Goal: Book appointment/travel/reservation

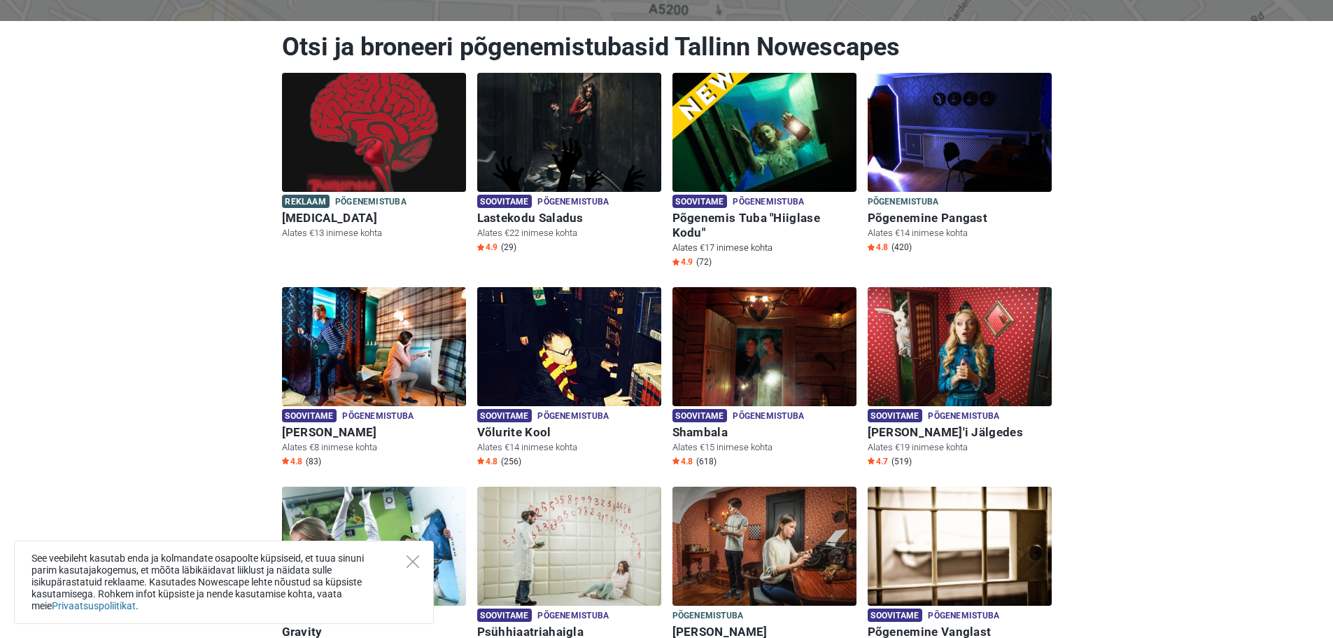
scroll to position [210, 0]
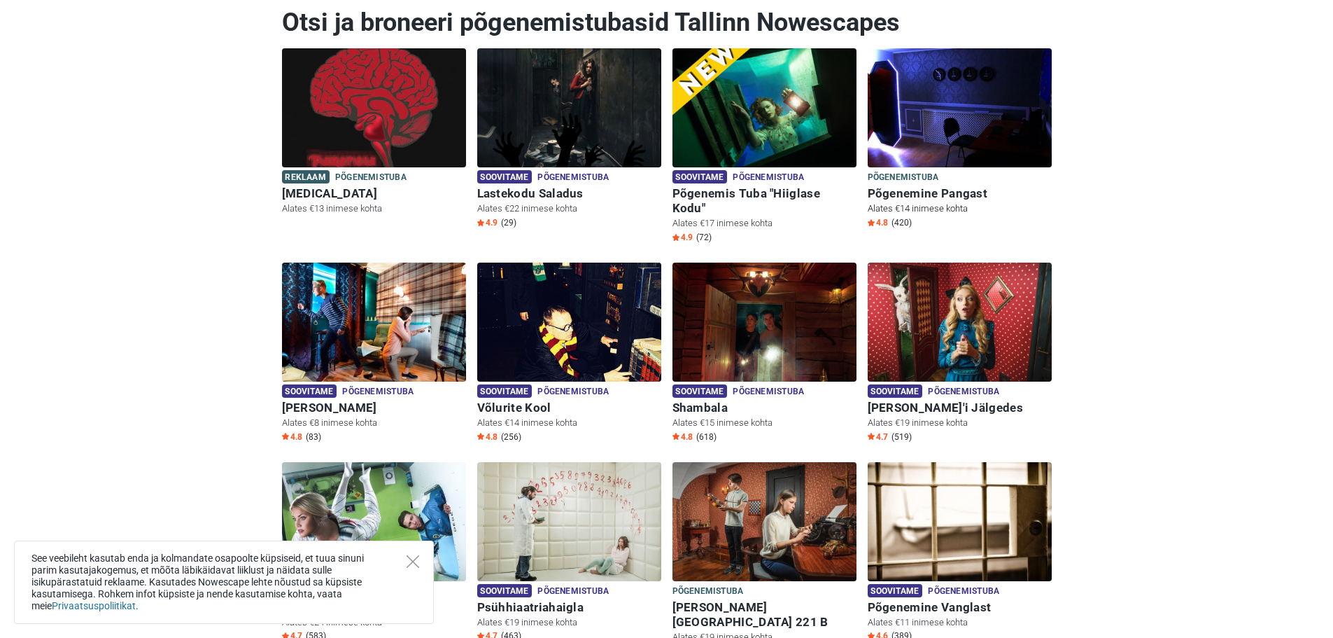
click at [960, 132] on img at bounding box center [960, 107] width 184 height 119
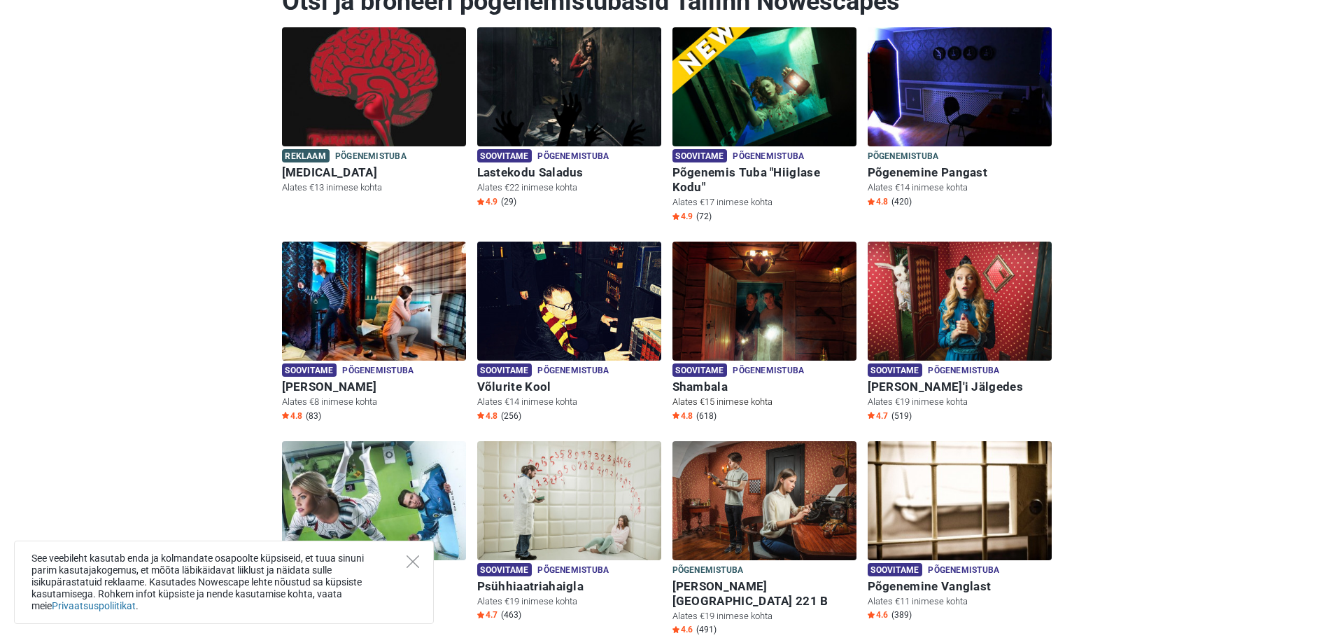
scroll to position [209, 0]
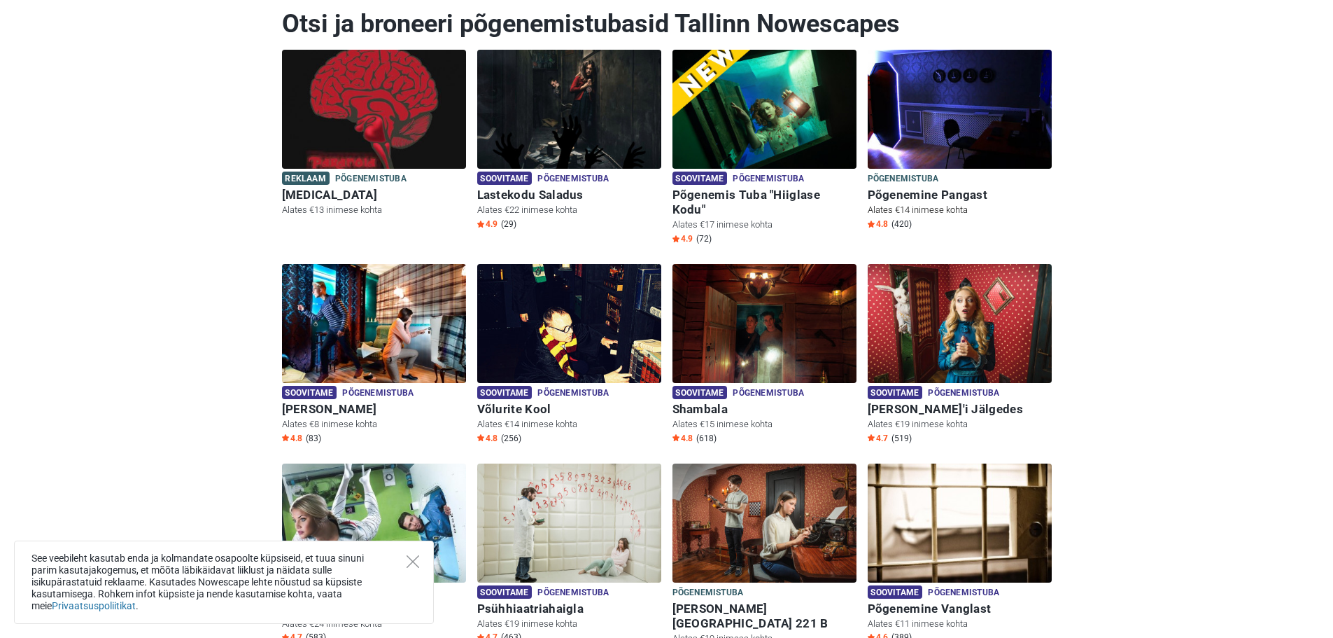
click at [947, 134] on img at bounding box center [960, 109] width 184 height 119
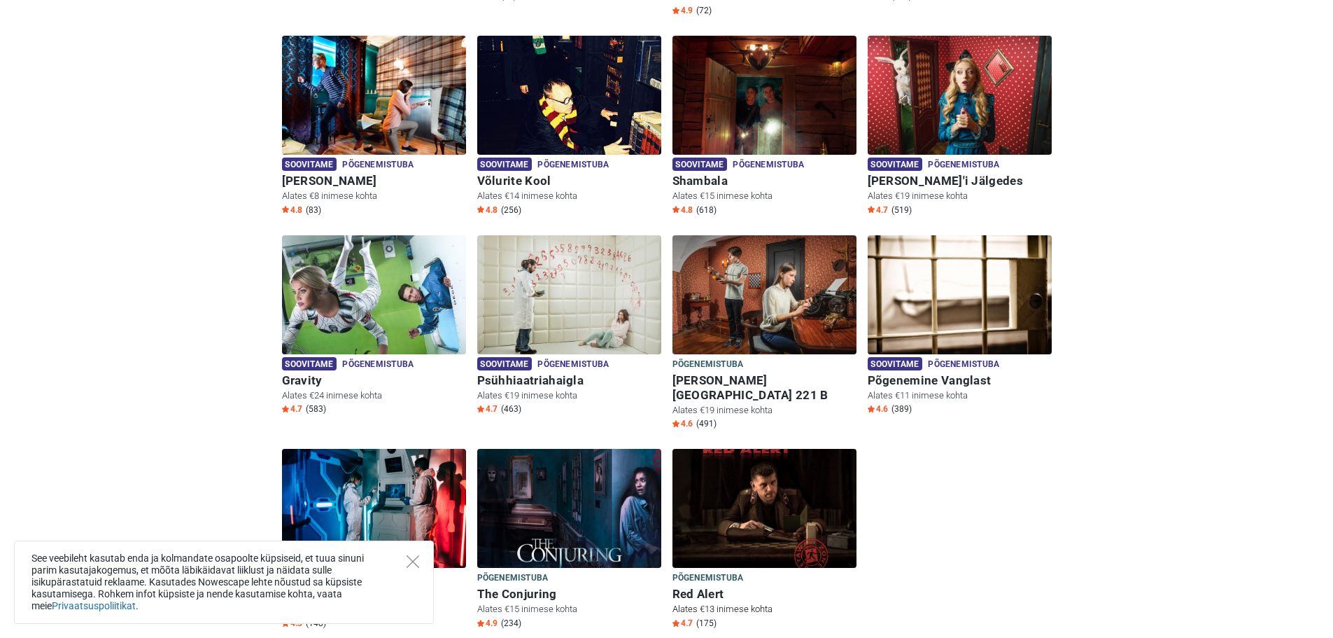
scroll to position [347, 0]
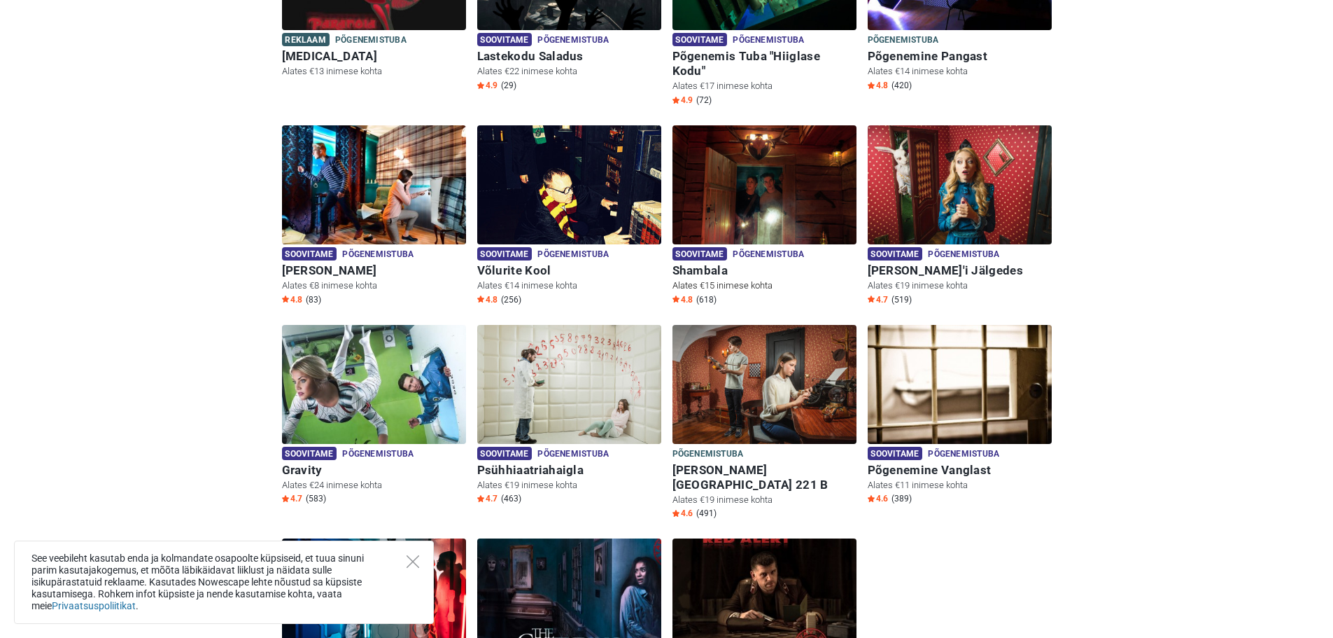
click at [778, 181] on img at bounding box center [765, 184] width 184 height 119
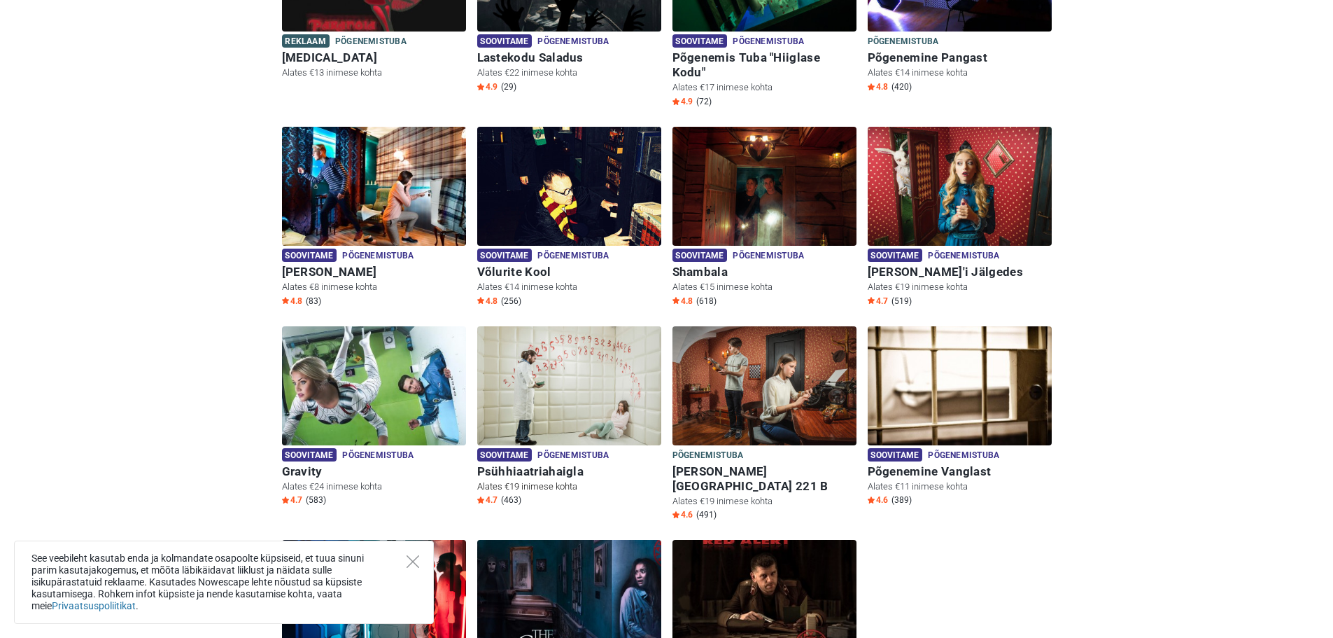
scroll to position [344, 0]
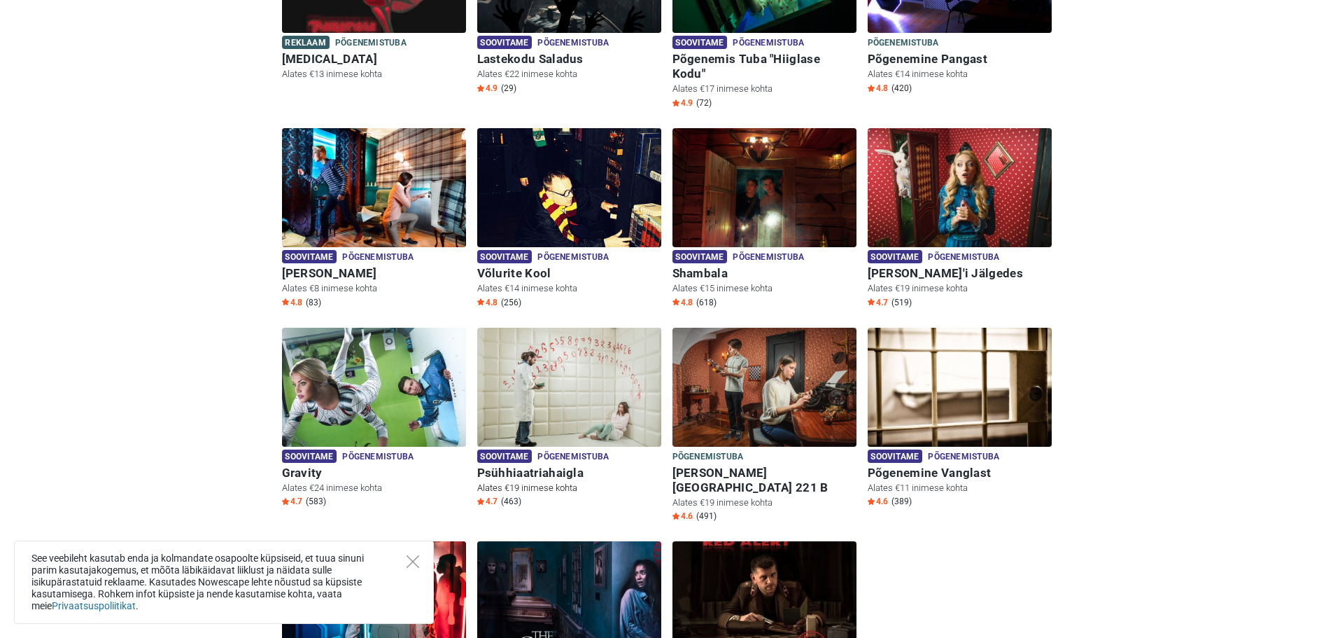
click at [563, 391] on img at bounding box center [569, 387] width 184 height 119
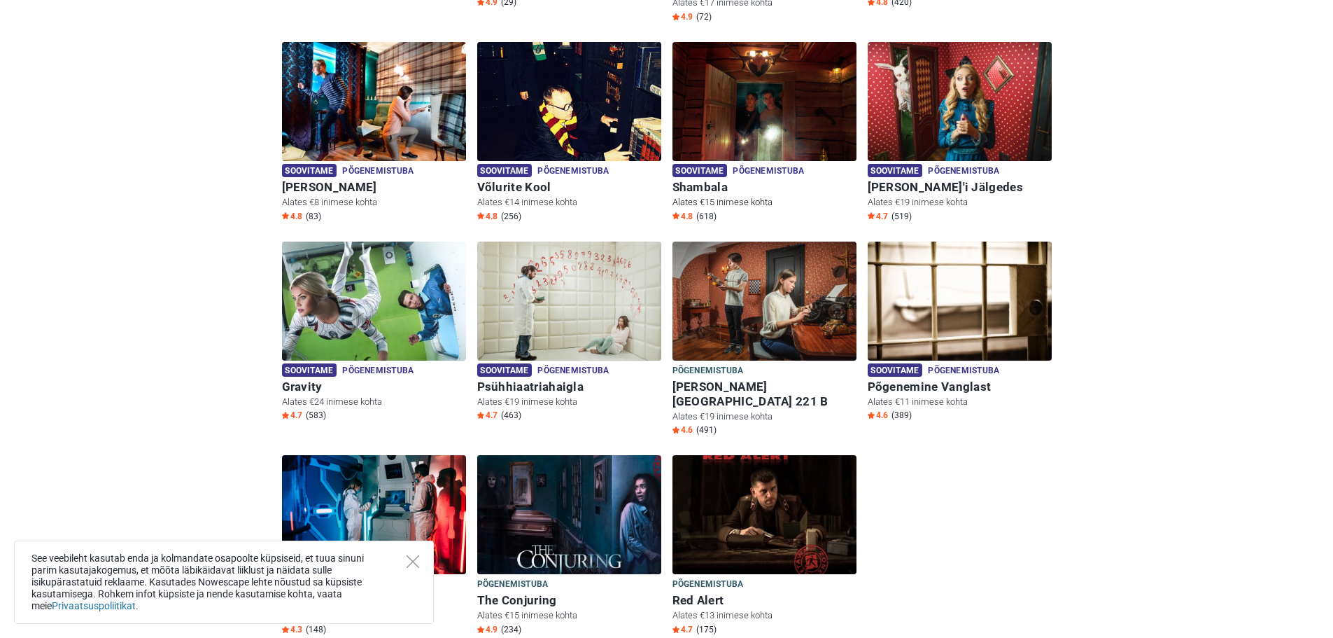
scroll to position [560, 0]
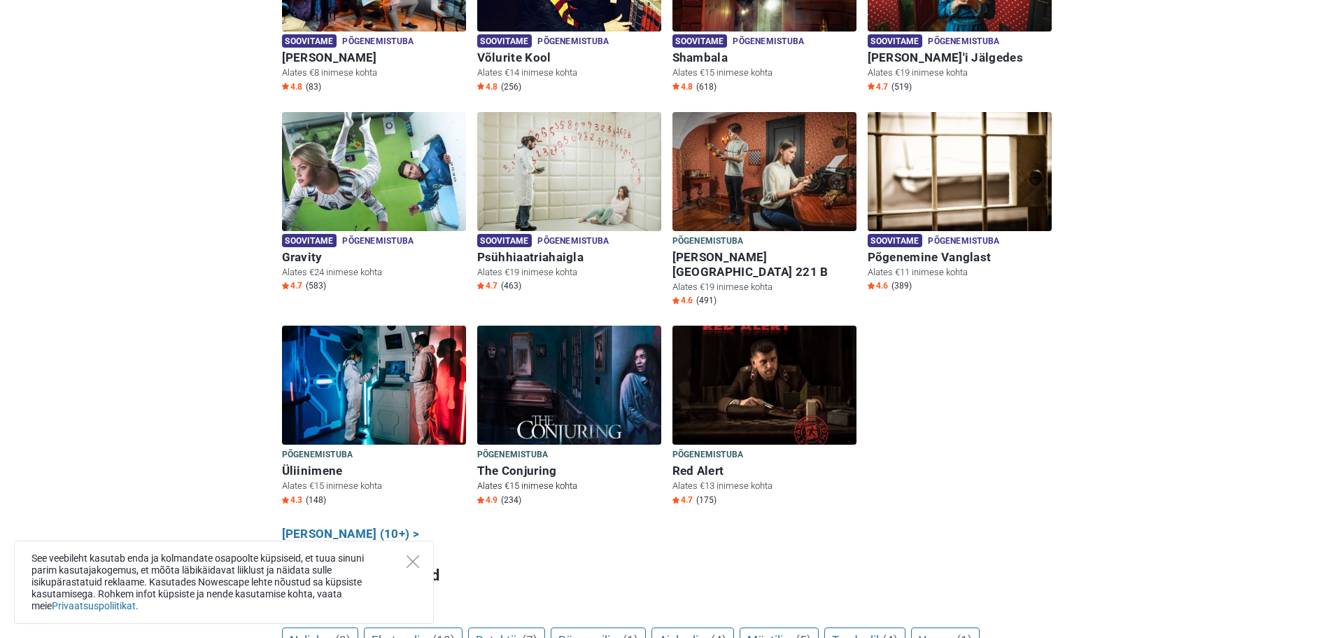
click at [521, 358] on img at bounding box center [569, 384] width 184 height 119
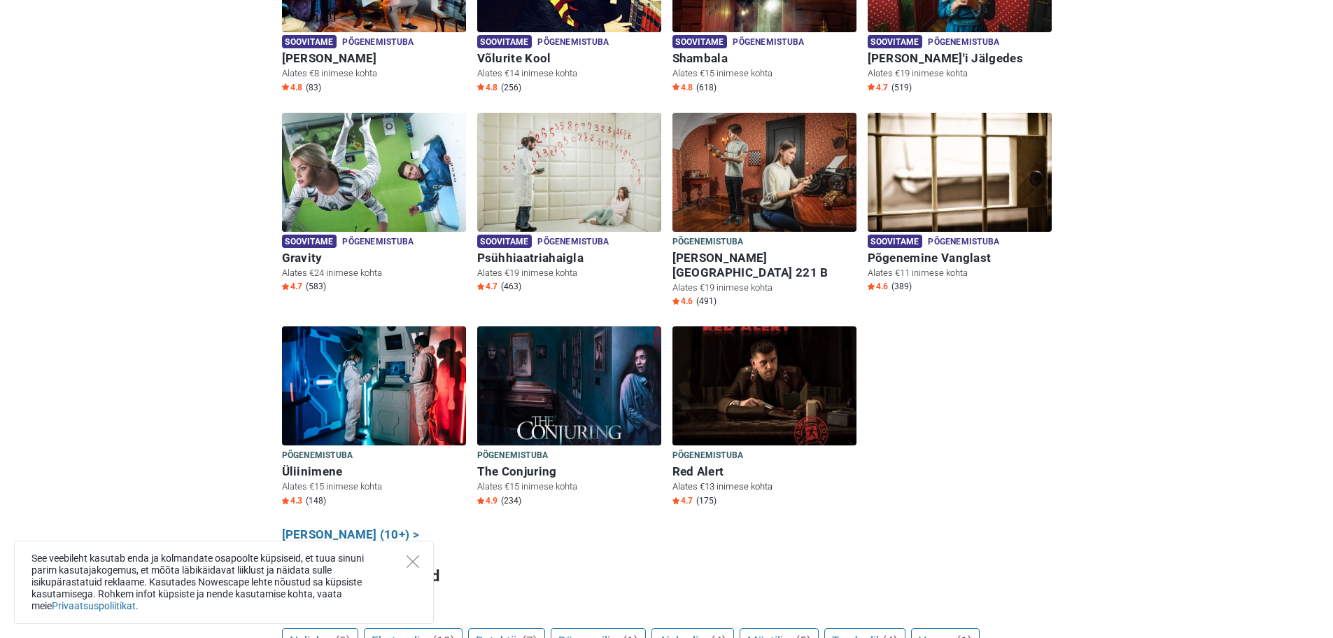
click at [764, 390] on img at bounding box center [765, 385] width 184 height 119
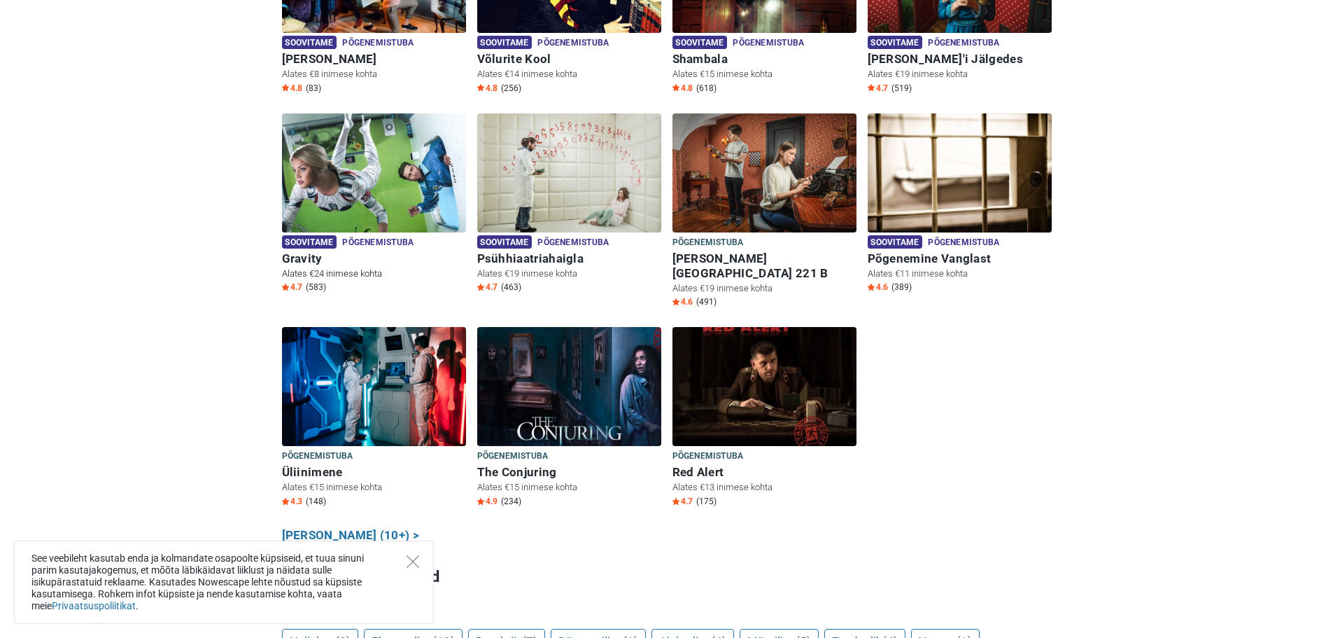
click at [363, 192] on img at bounding box center [374, 172] width 184 height 119
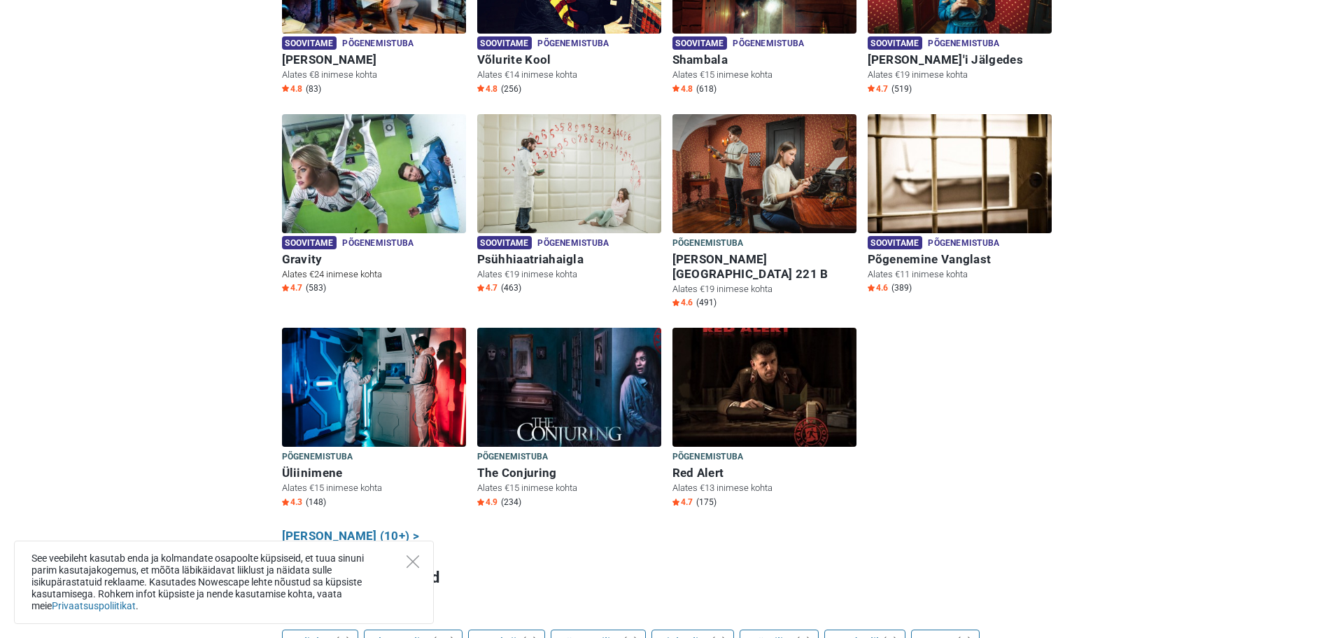
scroll to position [557, 0]
drag, startPoint x: 385, startPoint y: 100, endPoint x: 361, endPoint y: 97, distance: 24.1
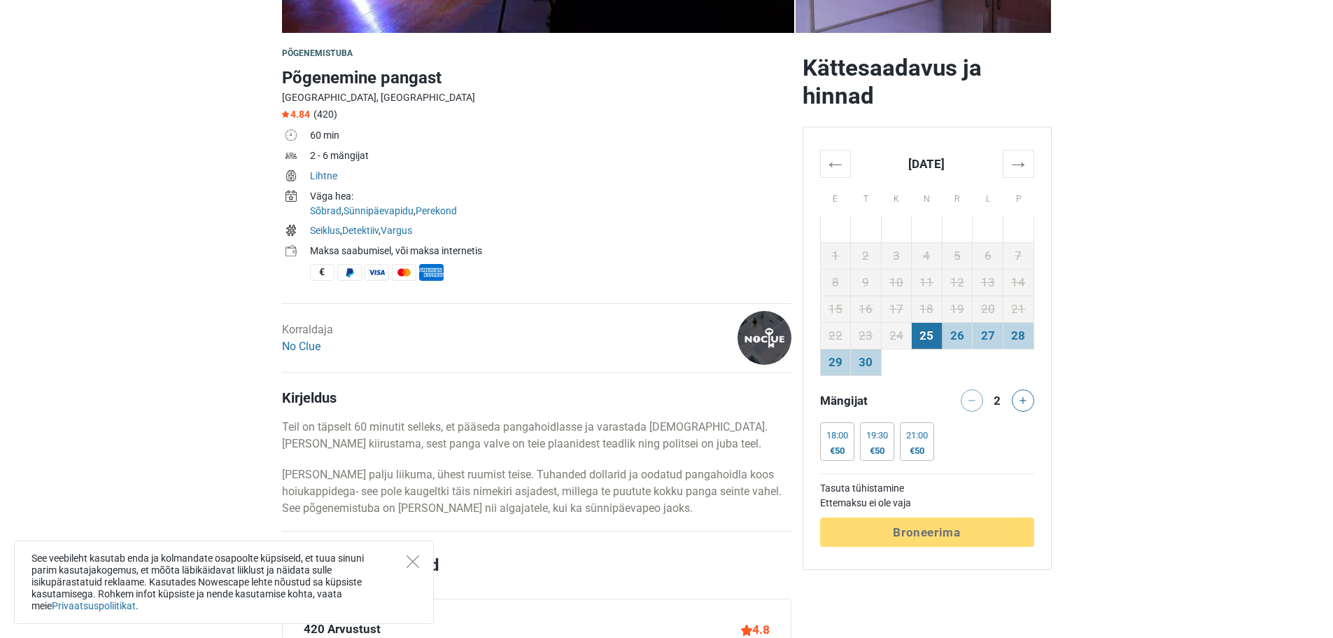
scroll to position [420, 0]
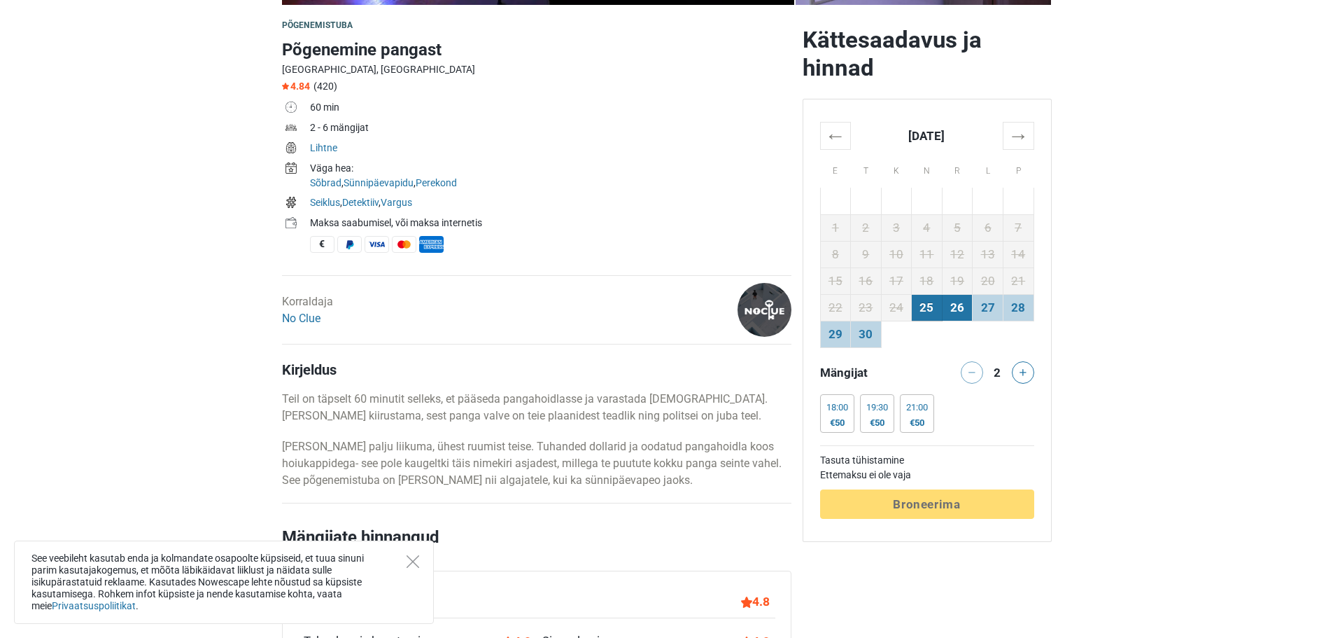
click at [953, 309] on td "26" at bounding box center [957, 307] width 31 height 27
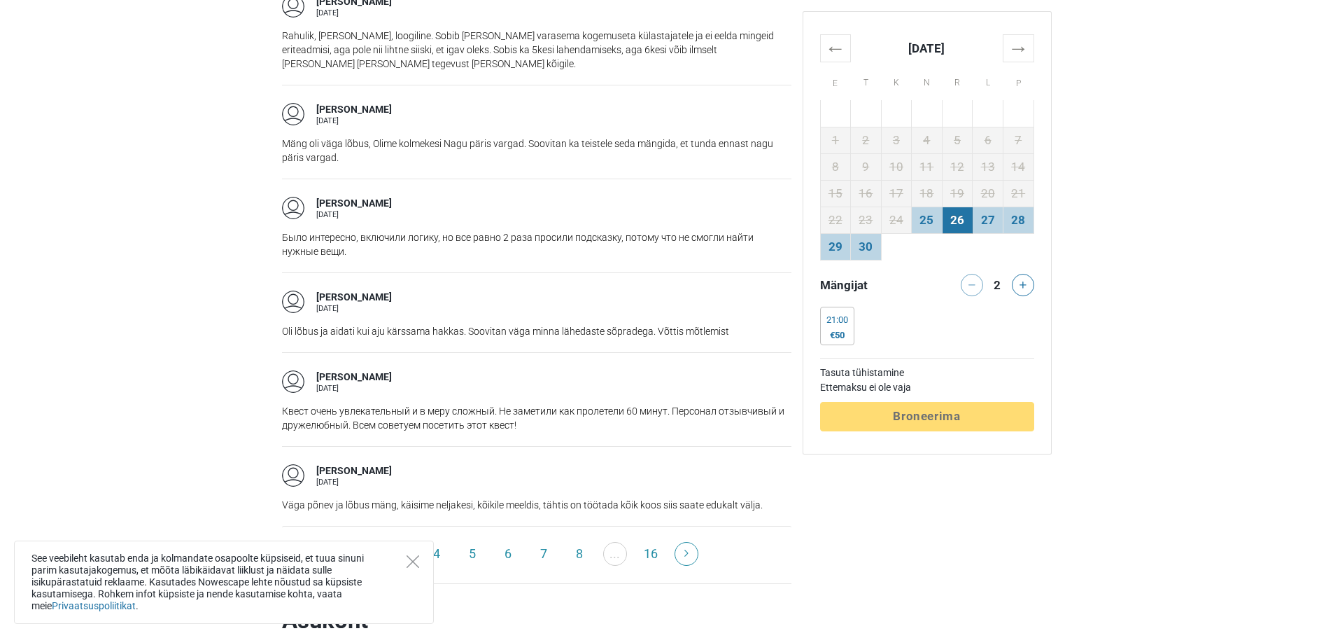
scroll to position [2100, 0]
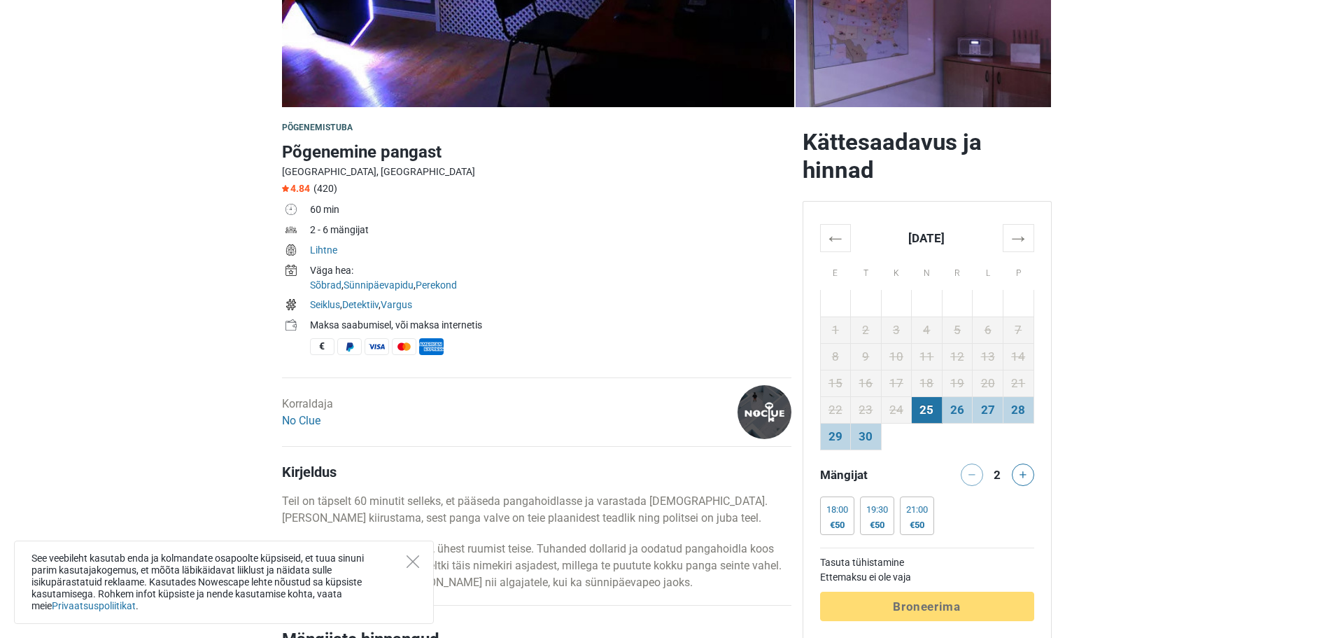
scroll to position [350, 0]
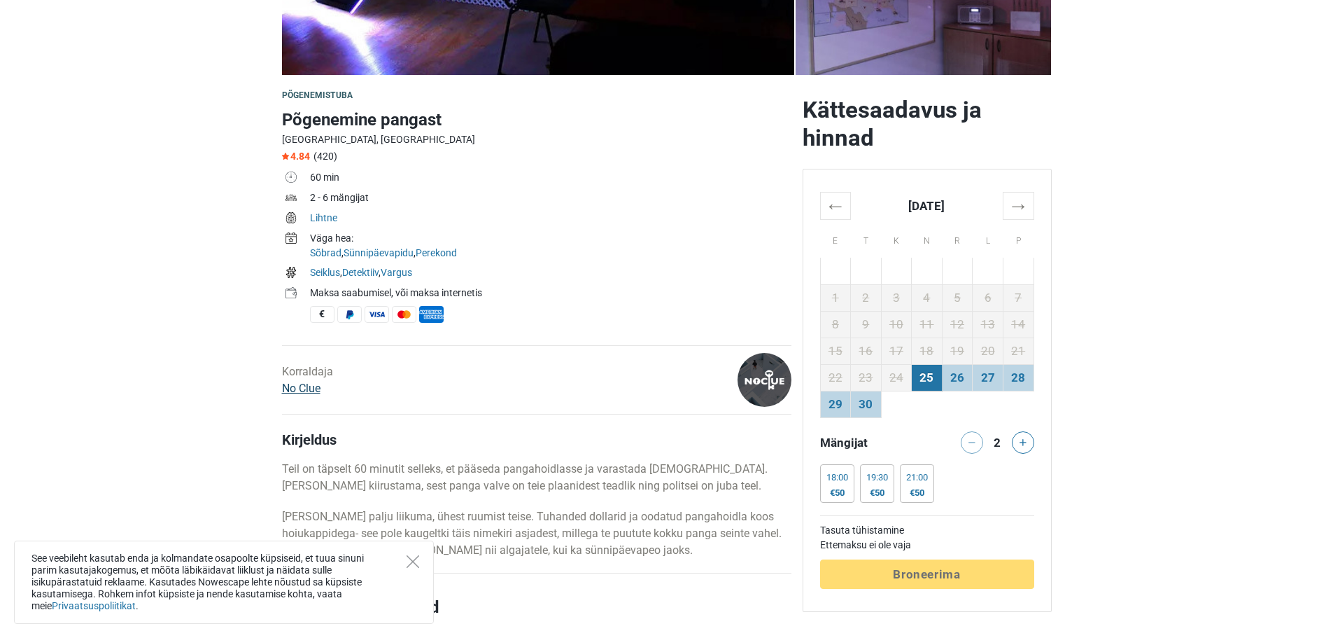
click at [292, 386] on link "No Clue" at bounding box center [301, 387] width 38 height 13
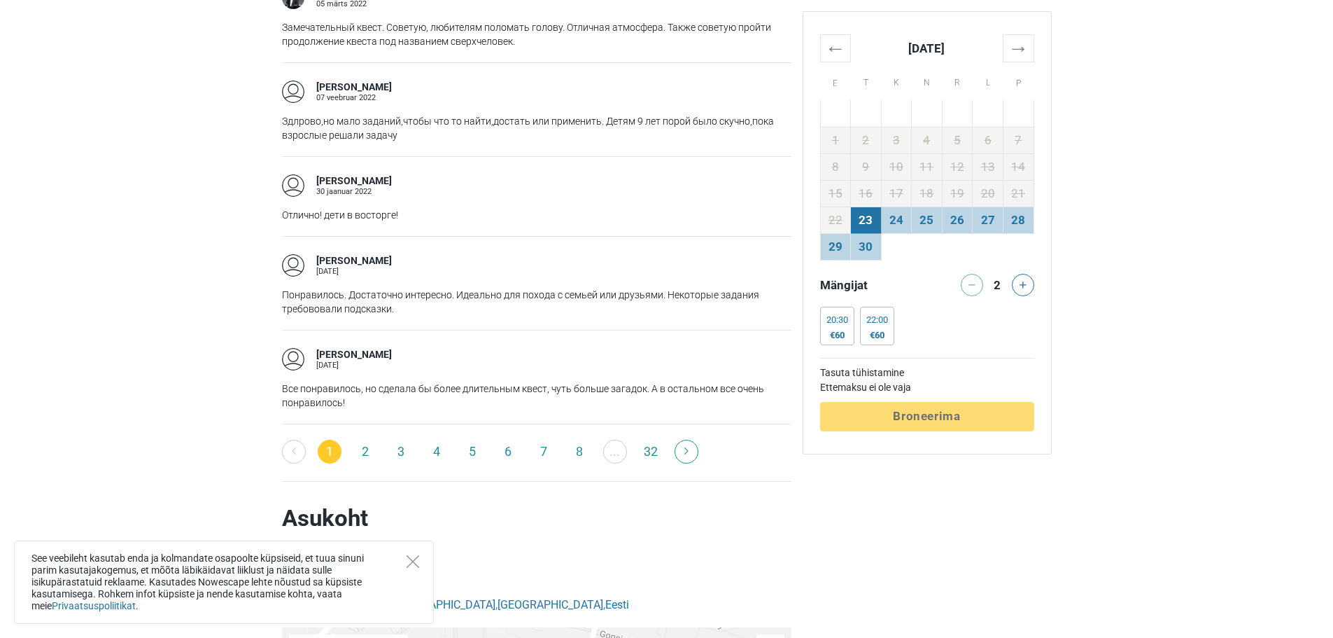
scroll to position [2170, 0]
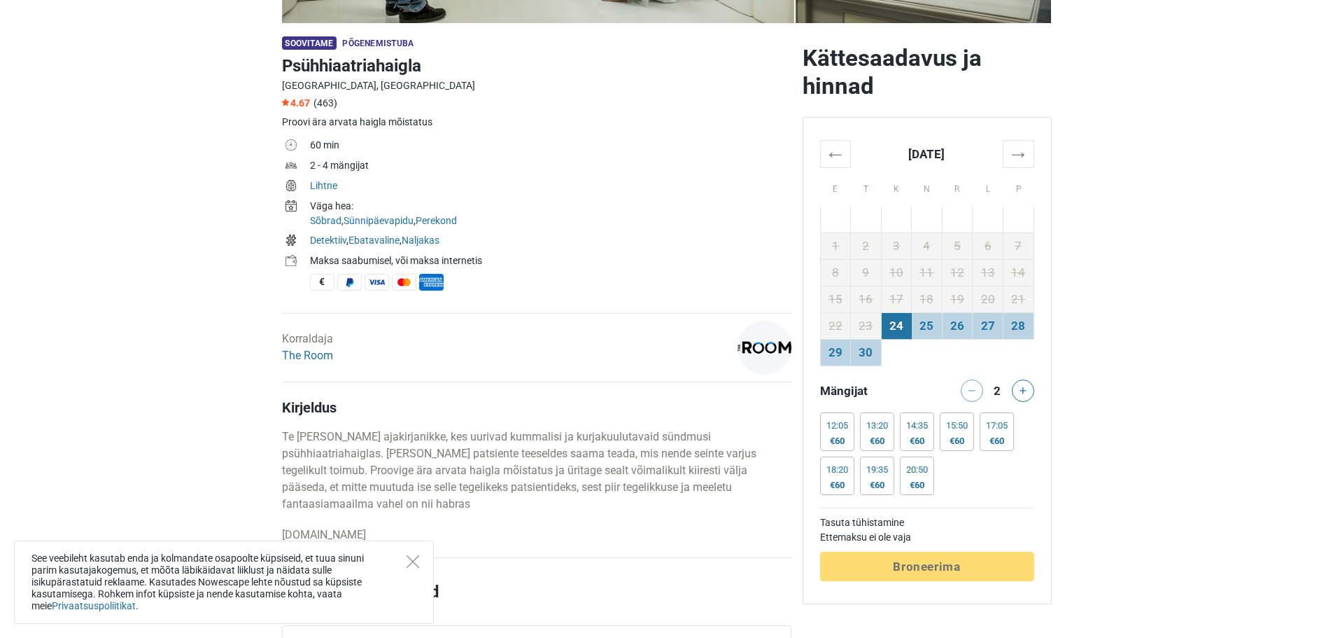
scroll to position [420, 0]
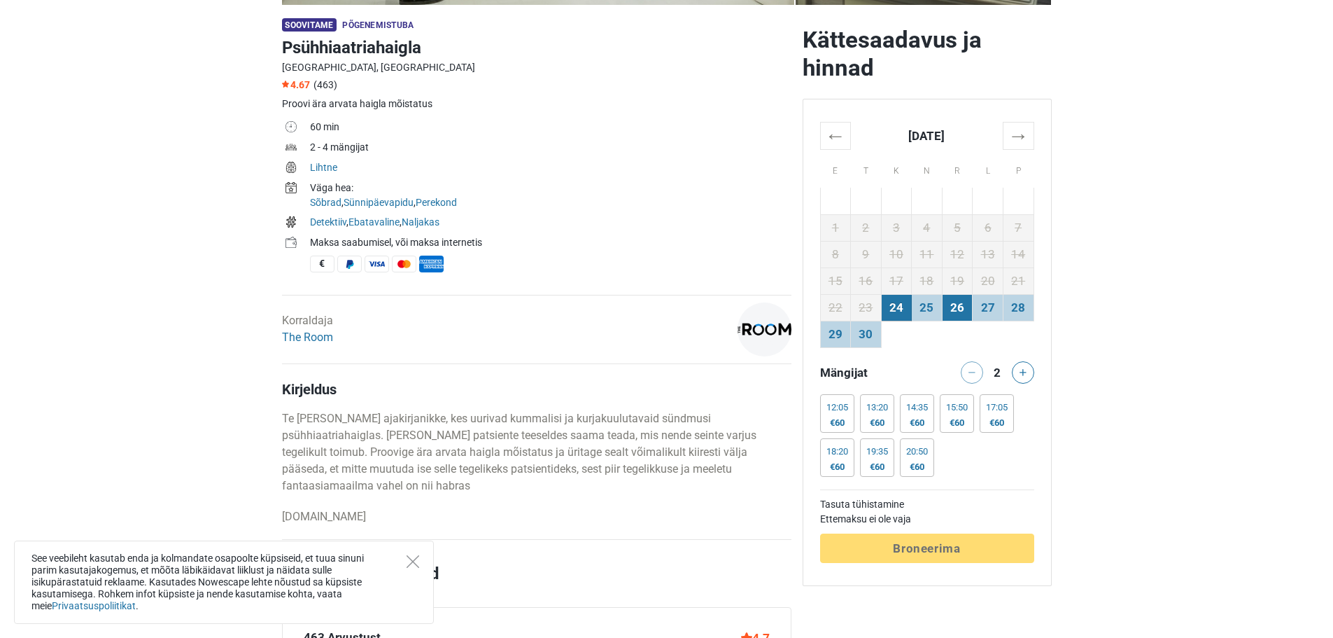
click at [960, 310] on td "26" at bounding box center [957, 307] width 31 height 27
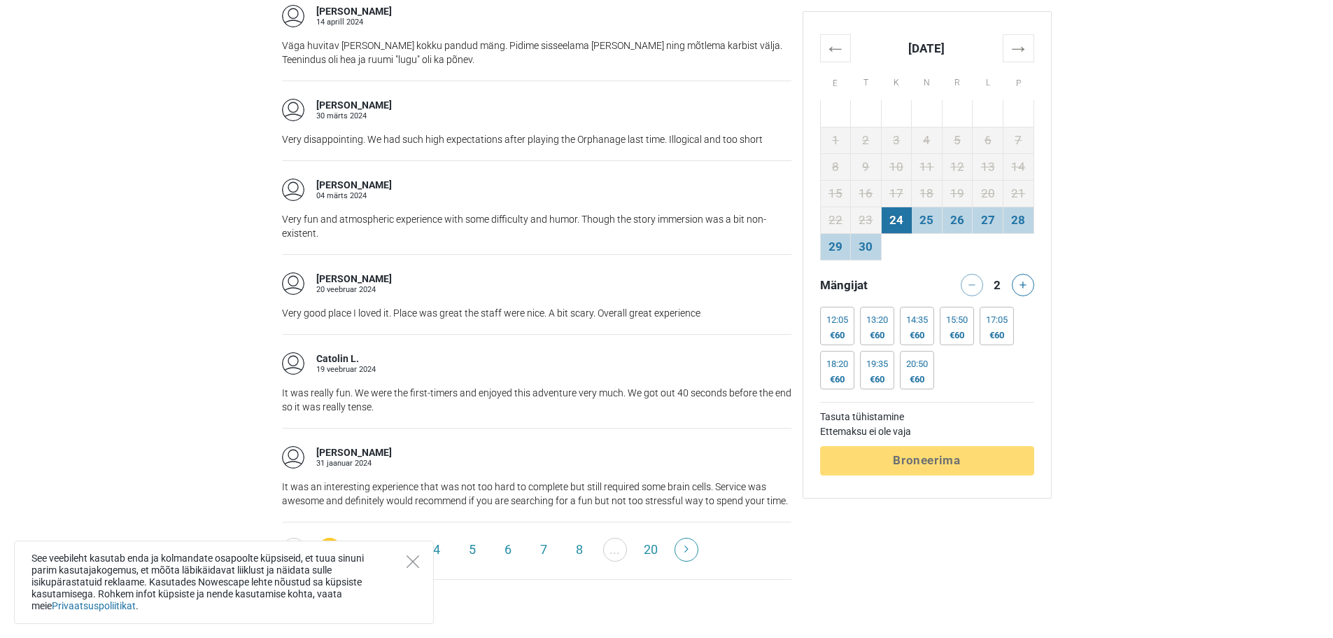
scroll to position [2100, 0]
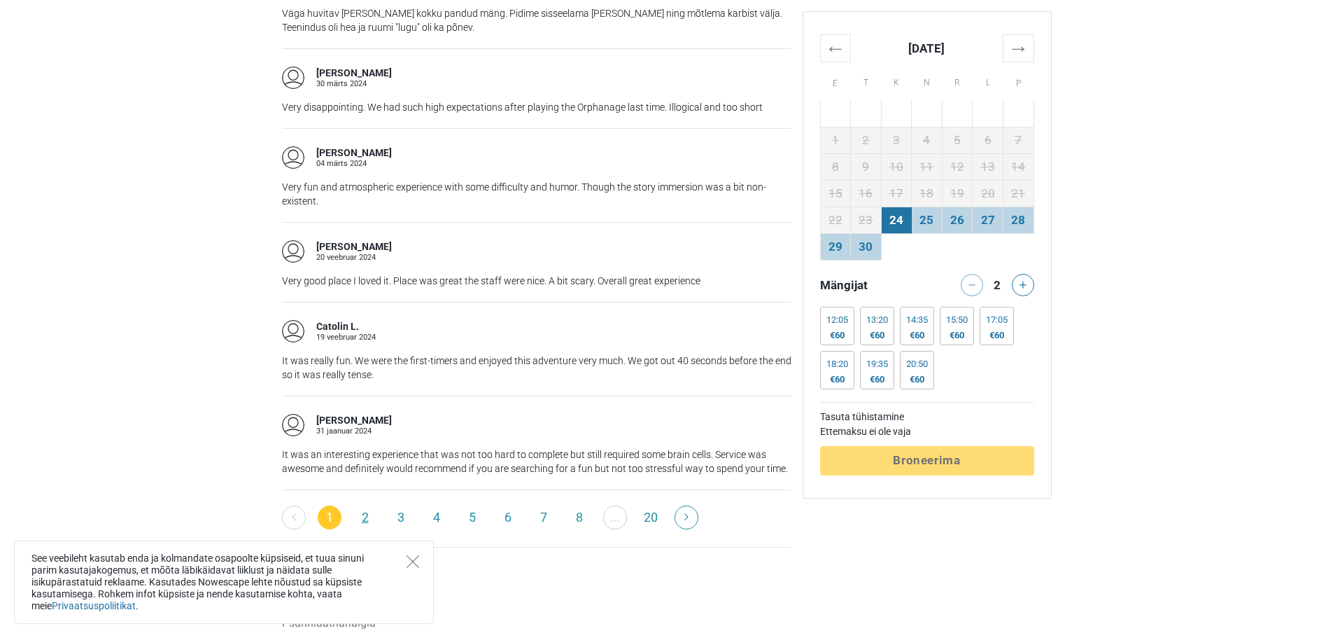
click at [359, 505] on link "2" at bounding box center [365, 517] width 24 height 24
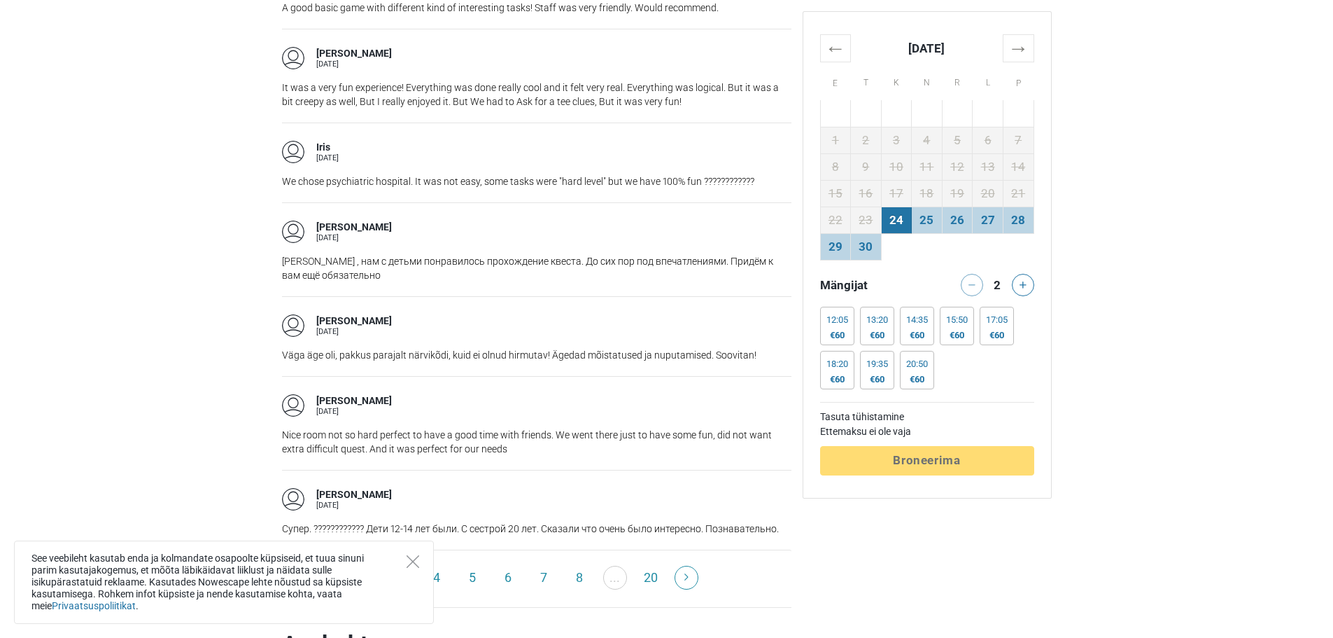
scroll to position [2030, 0]
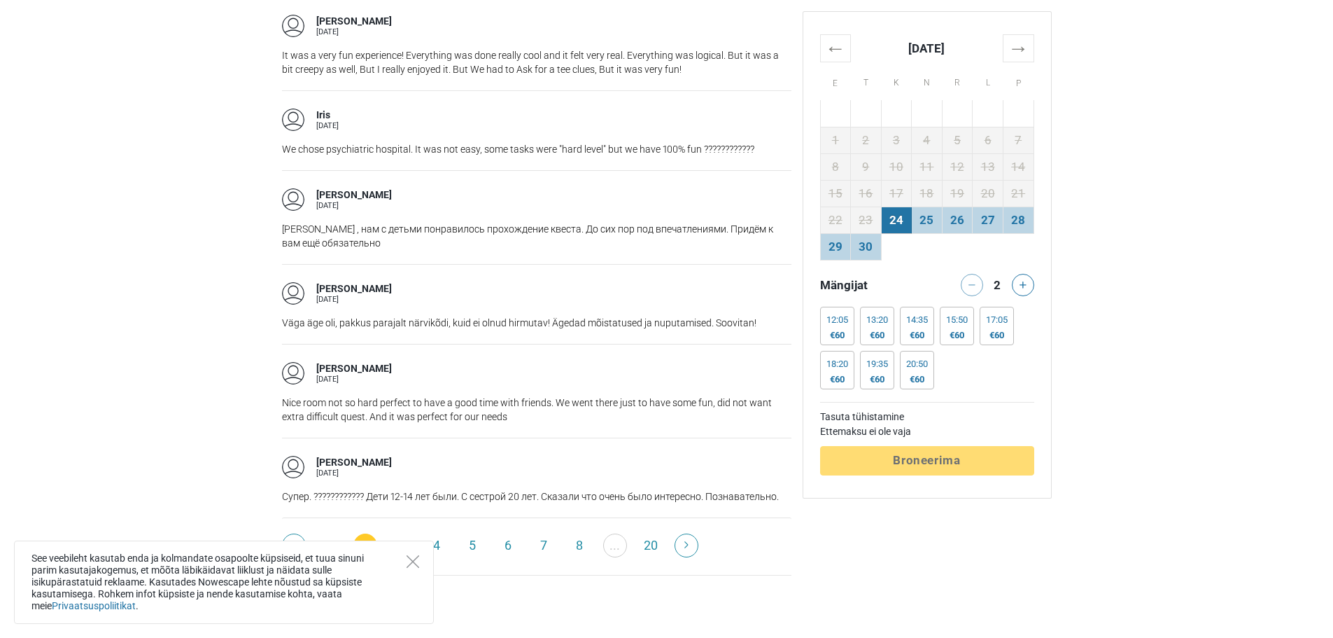
click at [392, 533] on link "3" at bounding box center [401, 545] width 24 height 24
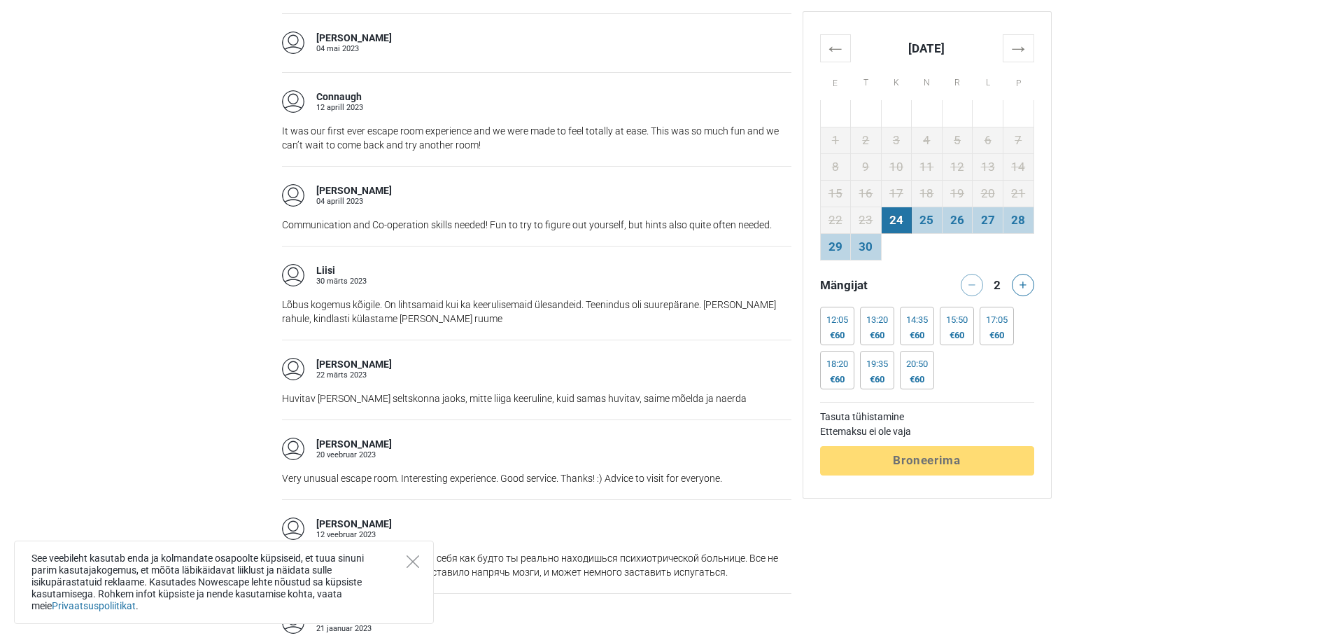
scroll to position [1330, 0]
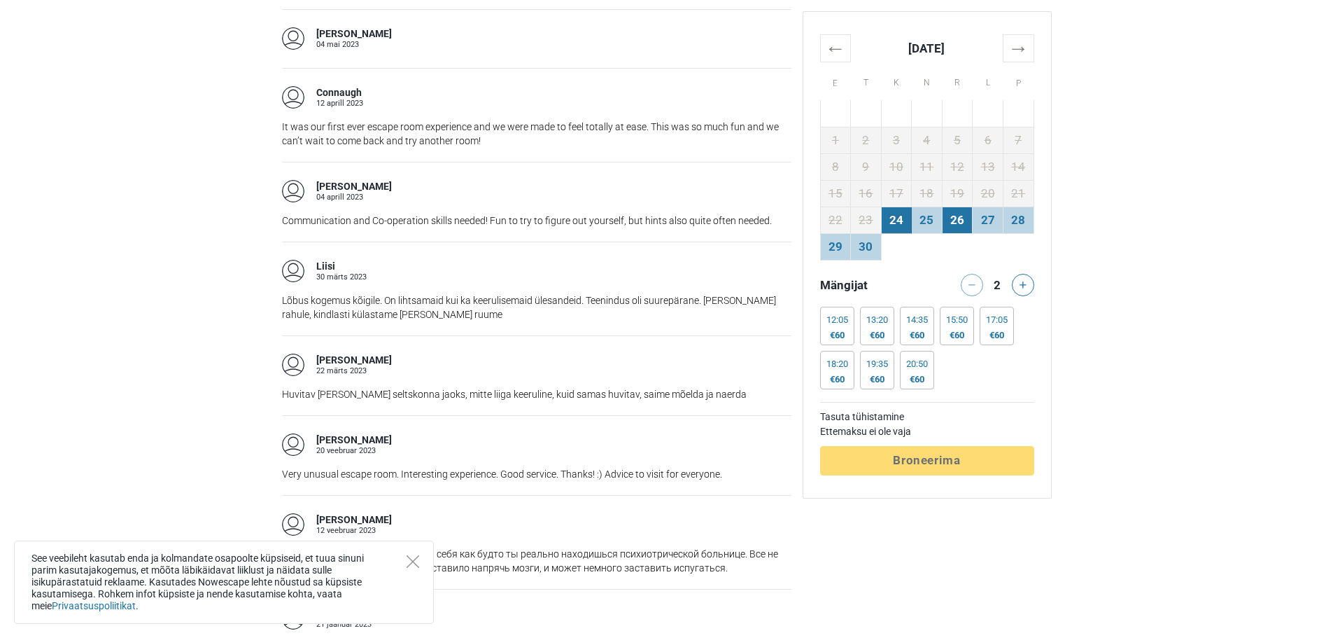
click at [957, 216] on td "26" at bounding box center [957, 219] width 31 height 27
click at [910, 217] on td "24" at bounding box center [896, 219] width 31 height 27
click at [956, 219] on td "26" at bounding box center [957, 219] width 31 height 27
click at [925, 219] on td "25" at bounding box center [927, 219] width 31 height 27
click at [1024, 223] on td "28" at bounding box center [1018, 219] width 31 height 27
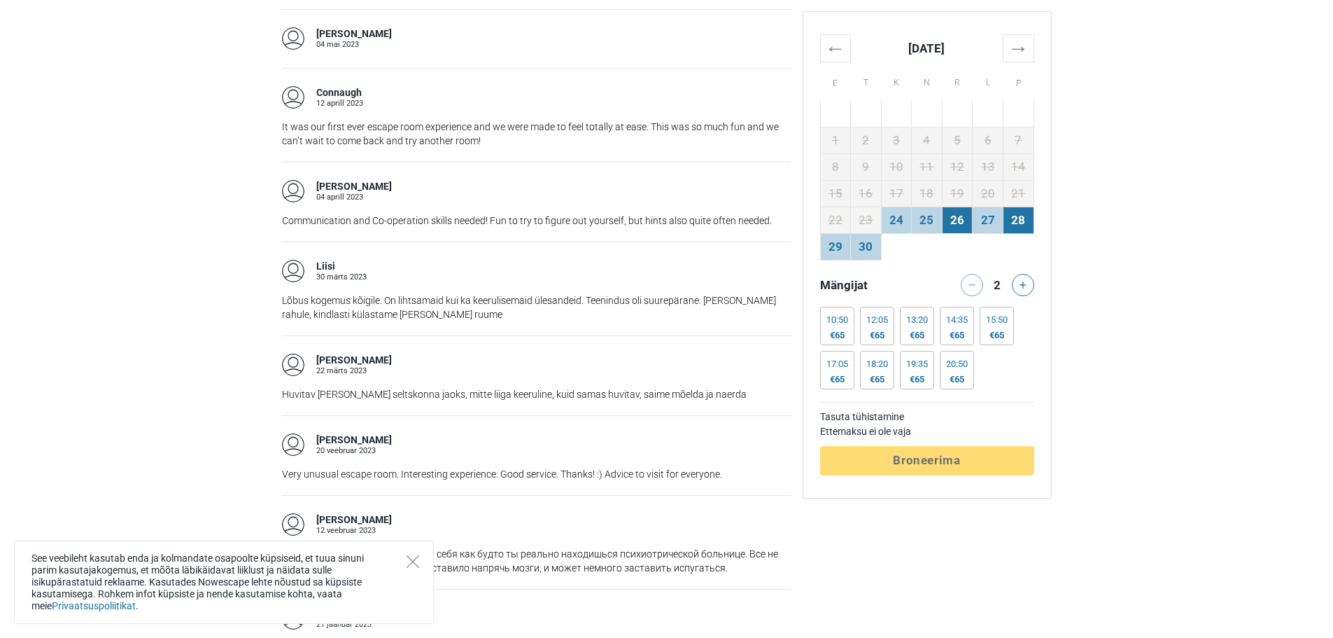
click at [958, 218] on td "26" at bounding box center [957, 219] width 31 height 27
click at [921, 221] on td "25" at bounding box center [927, 219] width 31 height 27
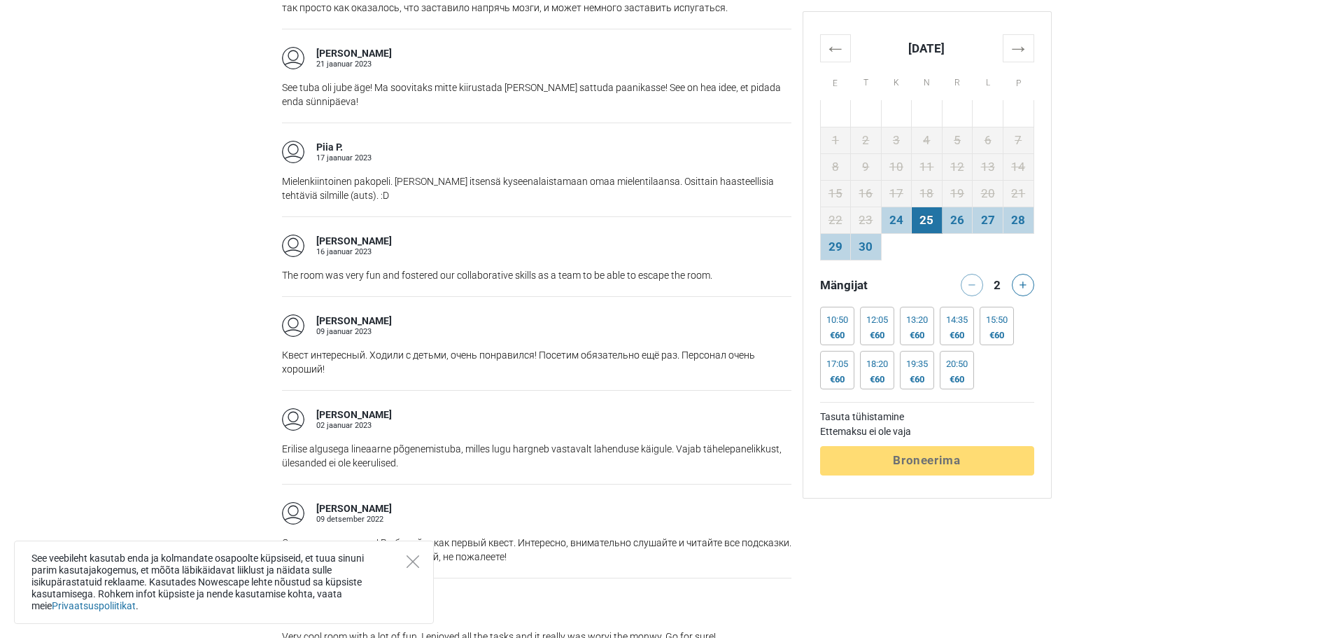
scroll to position [1960, 0]
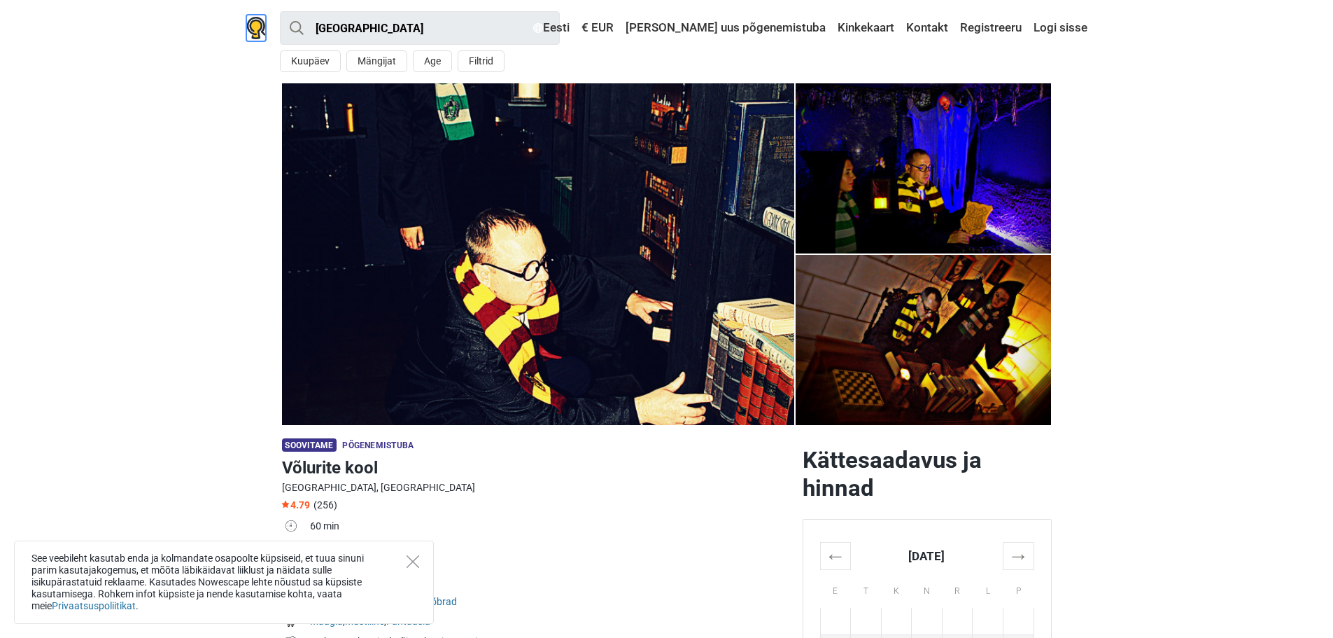
click at [262, 29] on img at bounding box center [256, 28] width 20 height 22
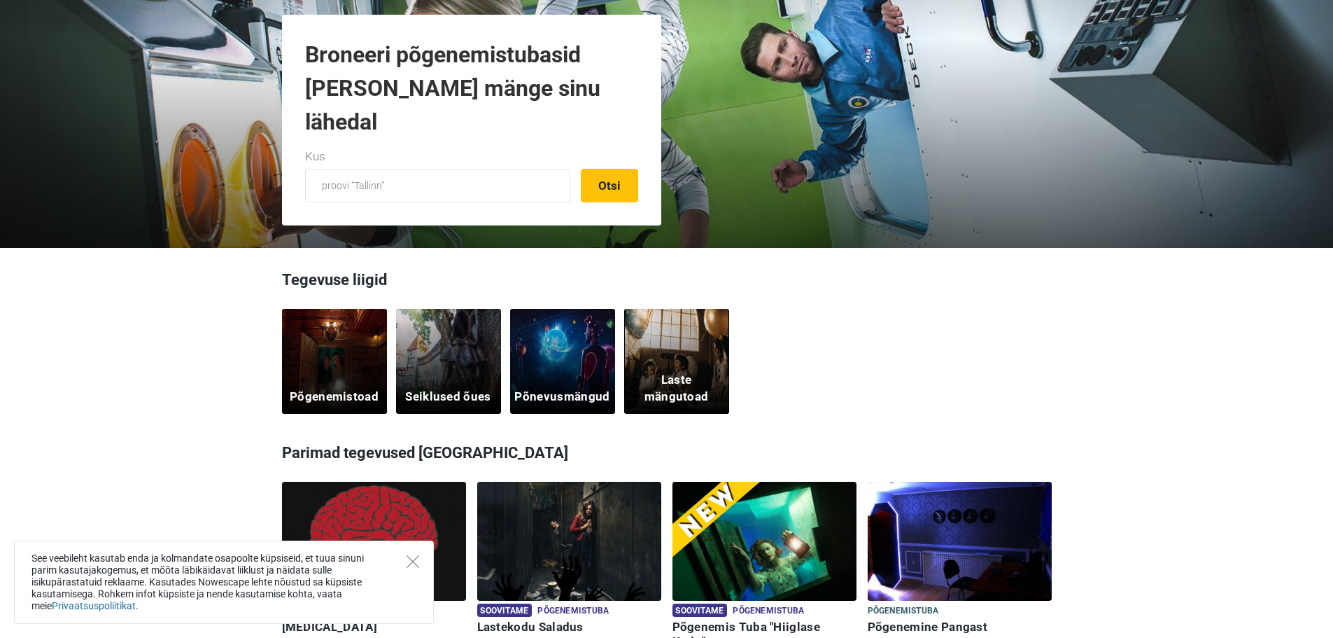
scroll to position [210, 0]
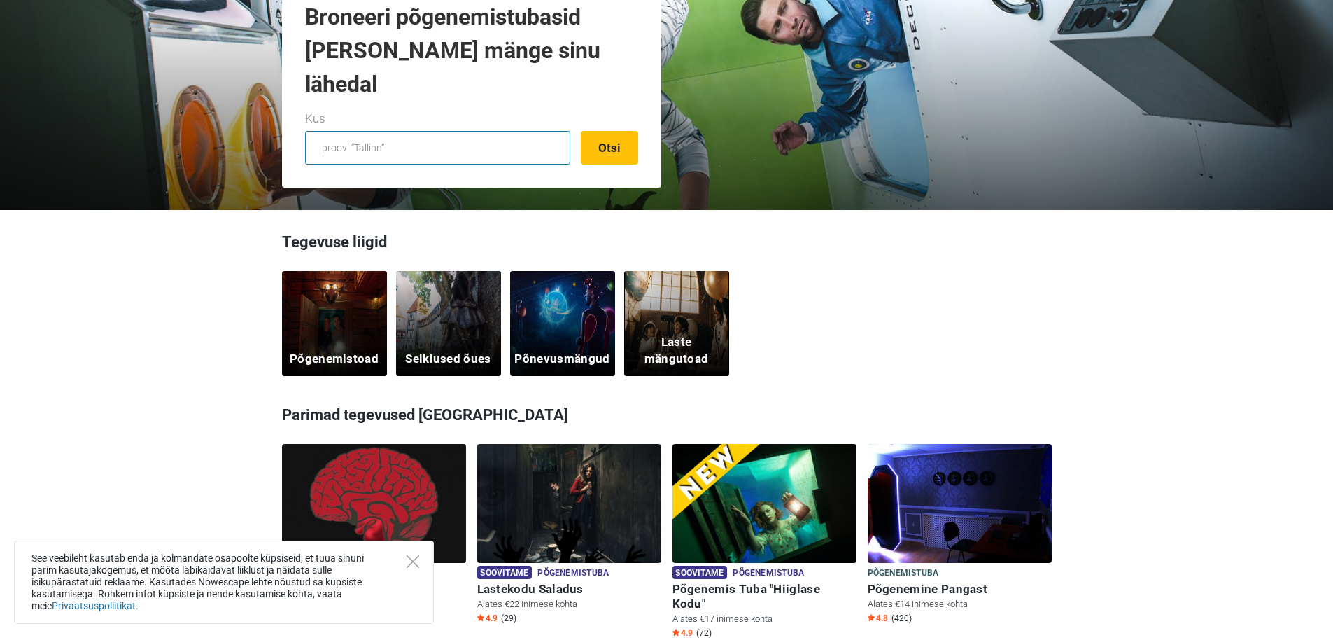
click at [430, 153] on input "text" at bounding box center [437, 148] width 265 height 34
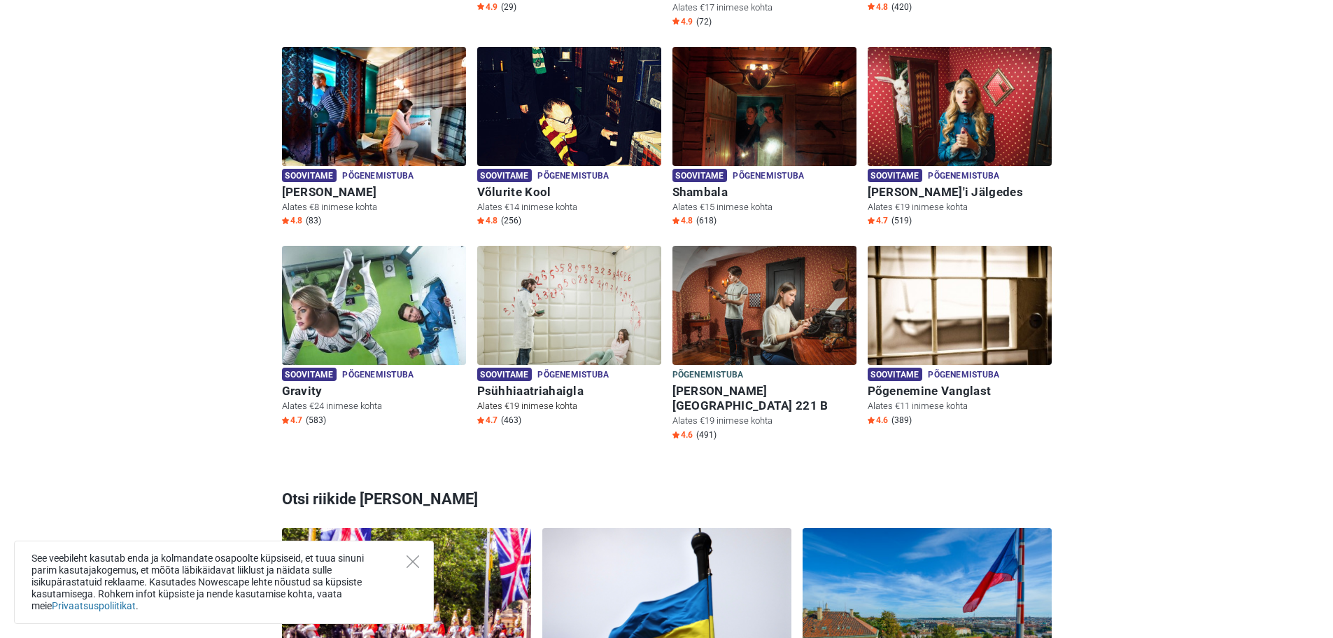
scroll to position [840, 0]
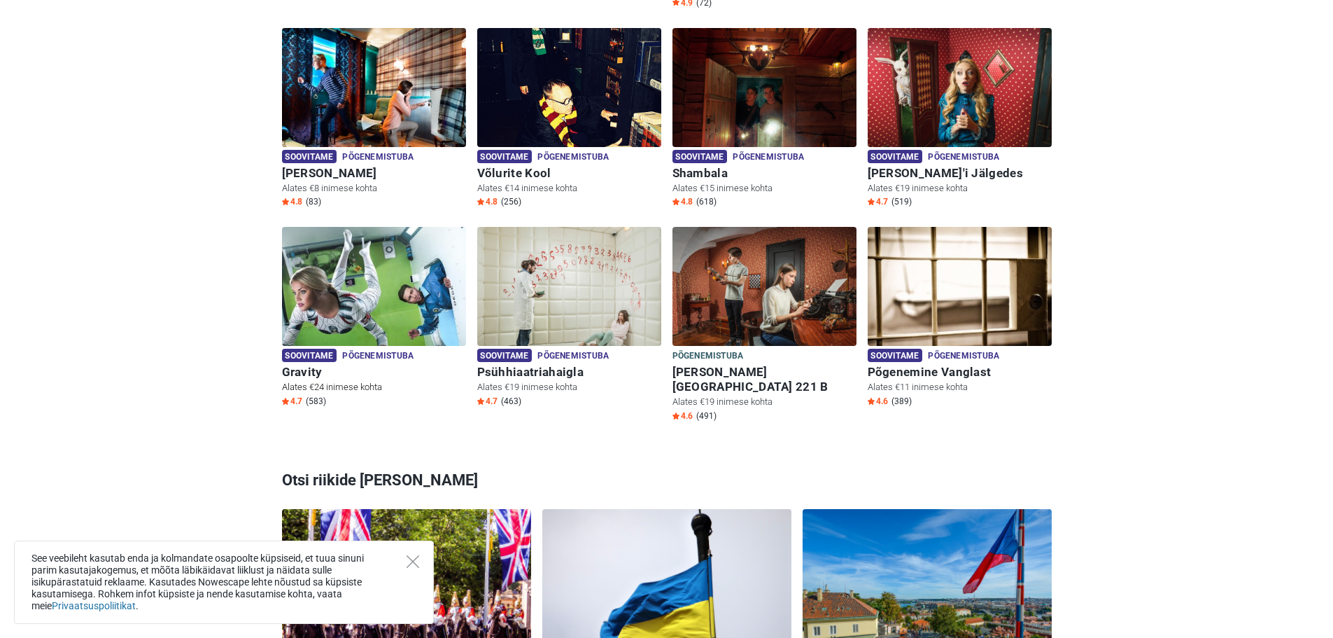
click at [377, 272] on img at bounding box center [374, 295] width 184 height 136
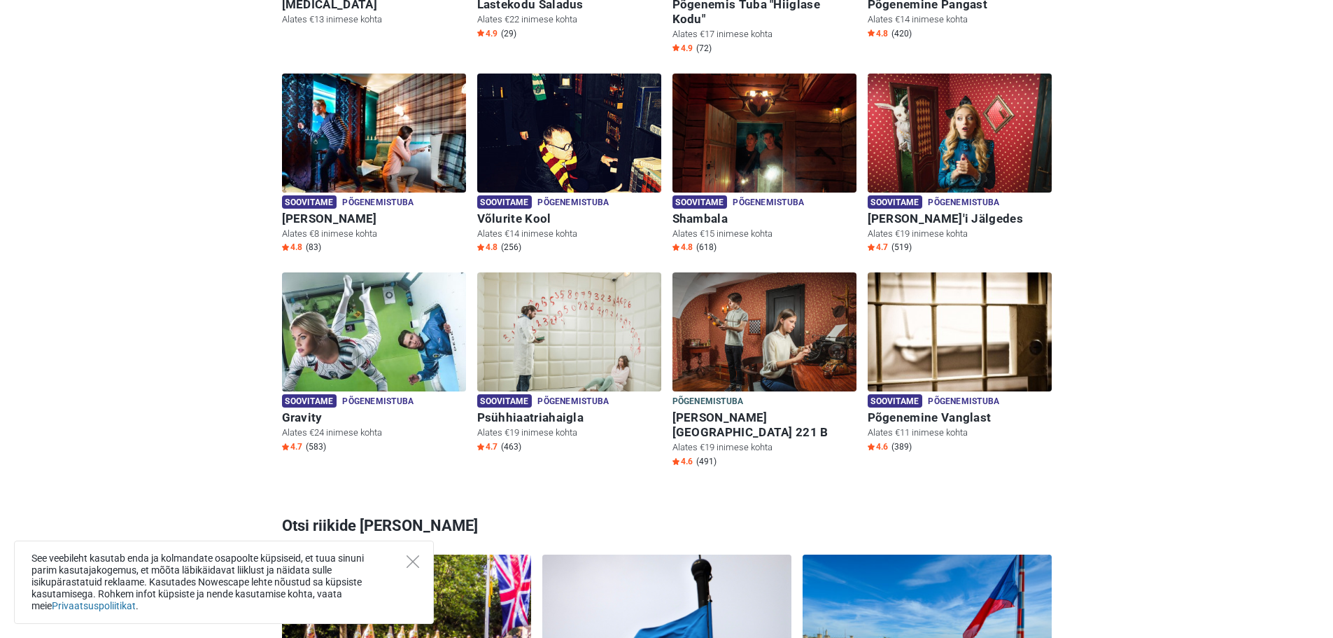
scroll to position [770, 0]
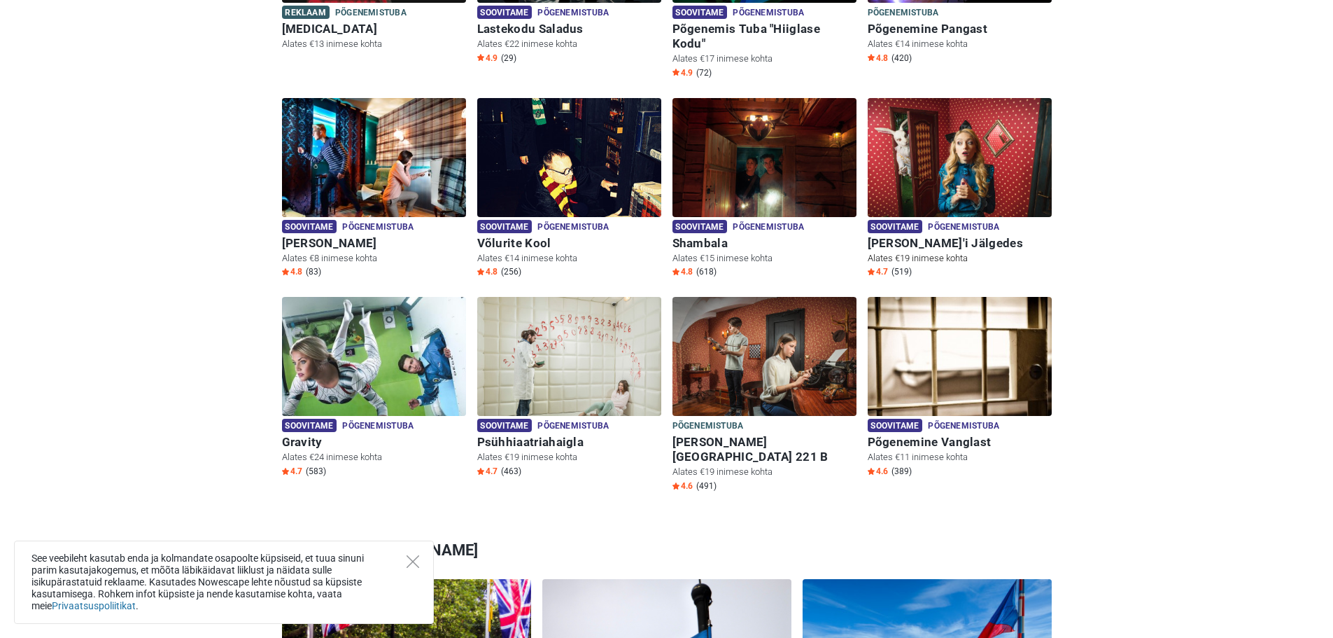
click at [923, 170] on img at bounding box center [960, 166] width 184 height 136
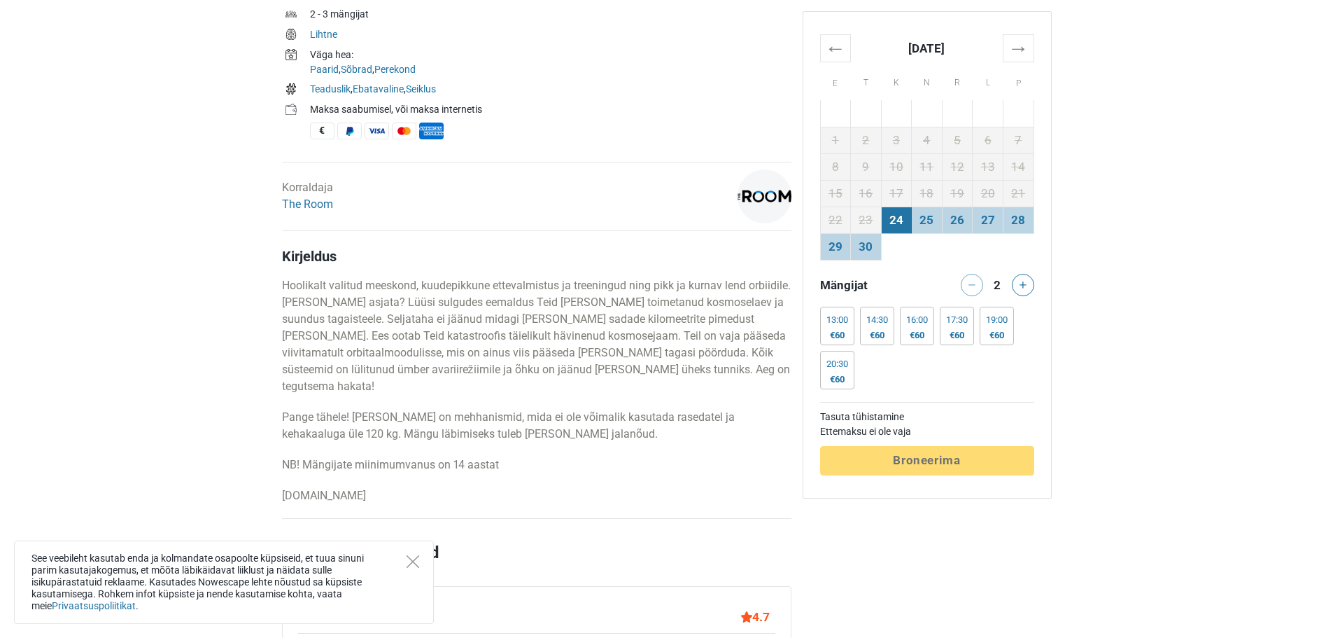
scroll to position [560, 0]
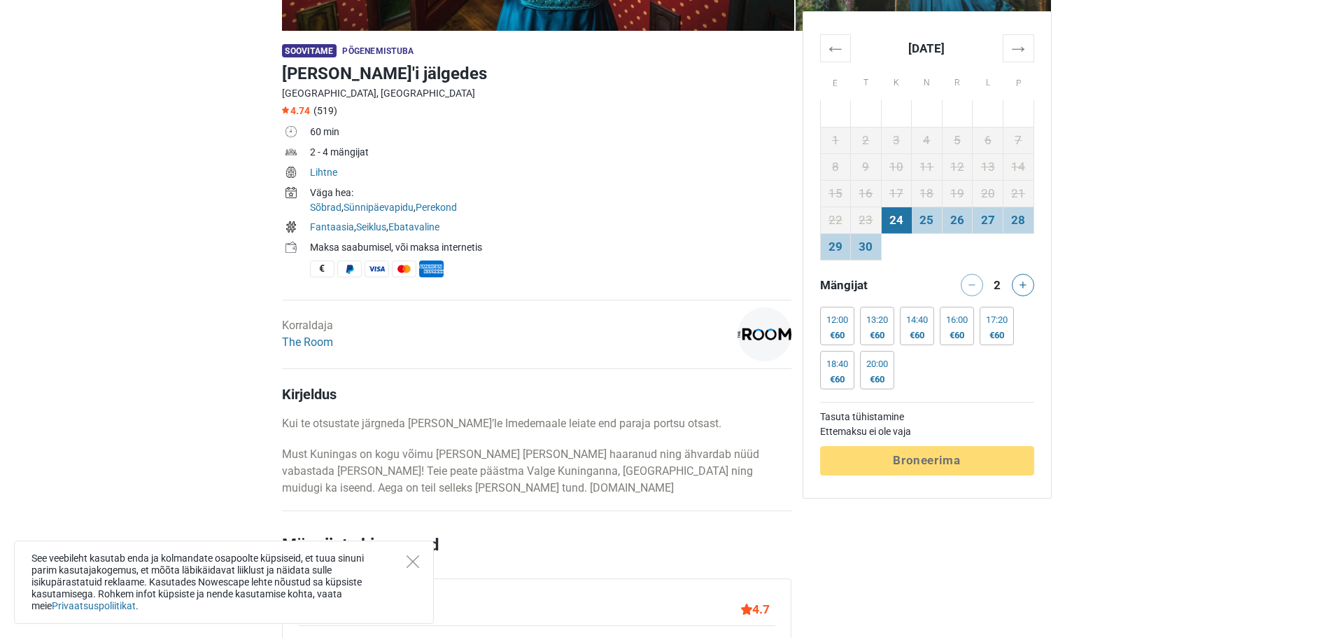
scroll to position [560, 0]
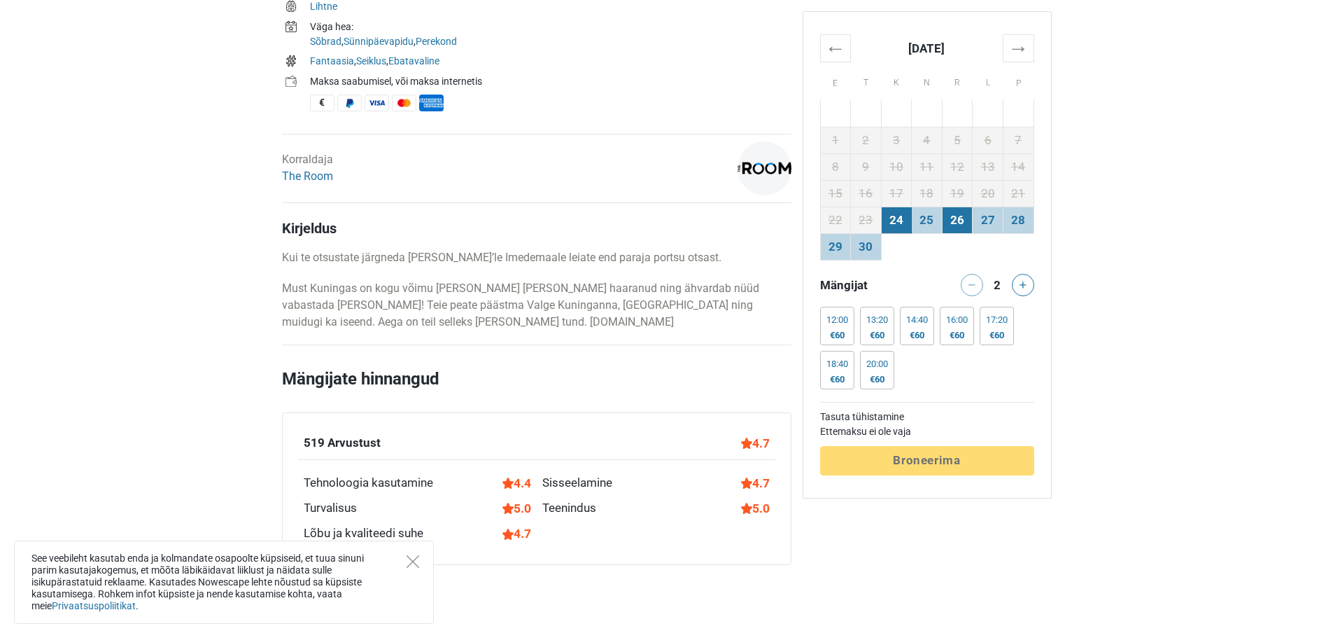
click at [958, 223] on td "26" at bounding box center [957, 219] width 31 height 27
drag, startPoint x: 452, startPoint y: 321, endPoint x: 390, endPoint y: 320, distance: 62.3
click at [390, 320] on p "Must Kuningas on kogu võimu [PERSON_NAME] [PERSON_NAME] haaranud ning ähvardab …" at bounding box center [537, 305] width 510 height 50
click at [381, 320] on p "Must Kuningas on kogu võimu [PERSON_NAME] [PERSON_NAME] haaranud ning ähvardab …" at bounding box center [537, 305] width 510 height 50
drag, startPoint x: 372, startPoint y: 320, endPoint x: 458, endPoint y: 324, distance: 86.2
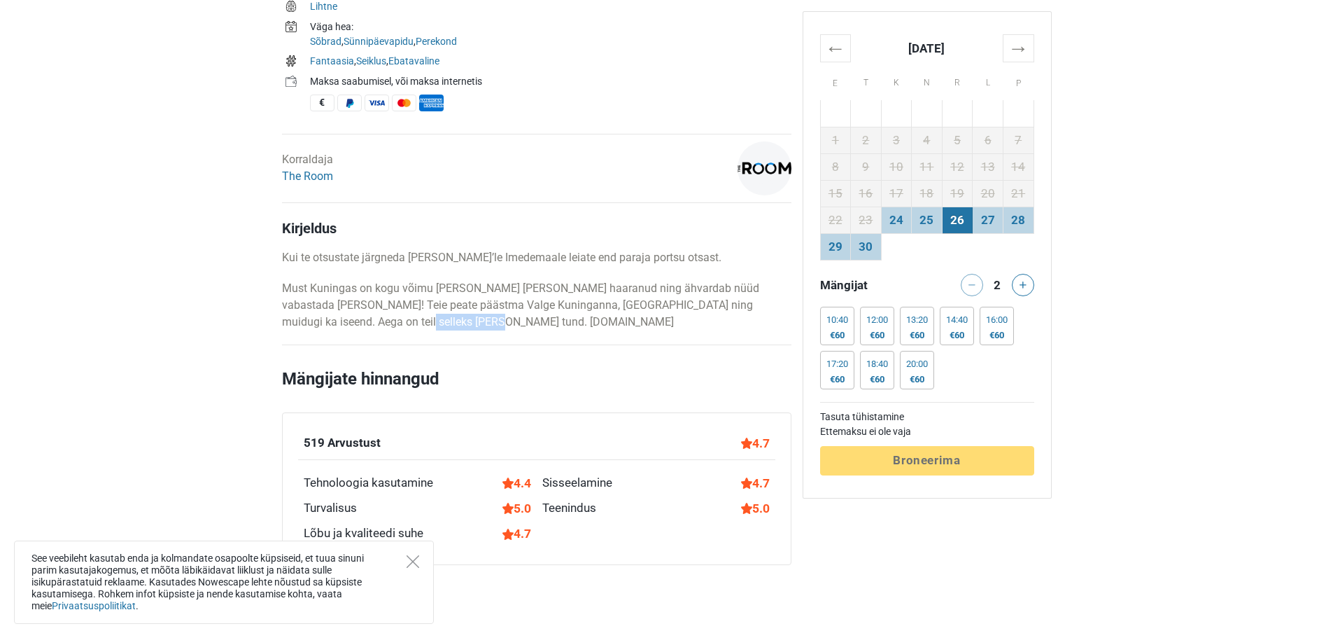
click at [458, 324] on p "Must Kuningas on kogu võimu Imedemaal enda kätte haaranud ning ähvardab nüüd va…" at bounding box center [537, 305] width 510 height 50
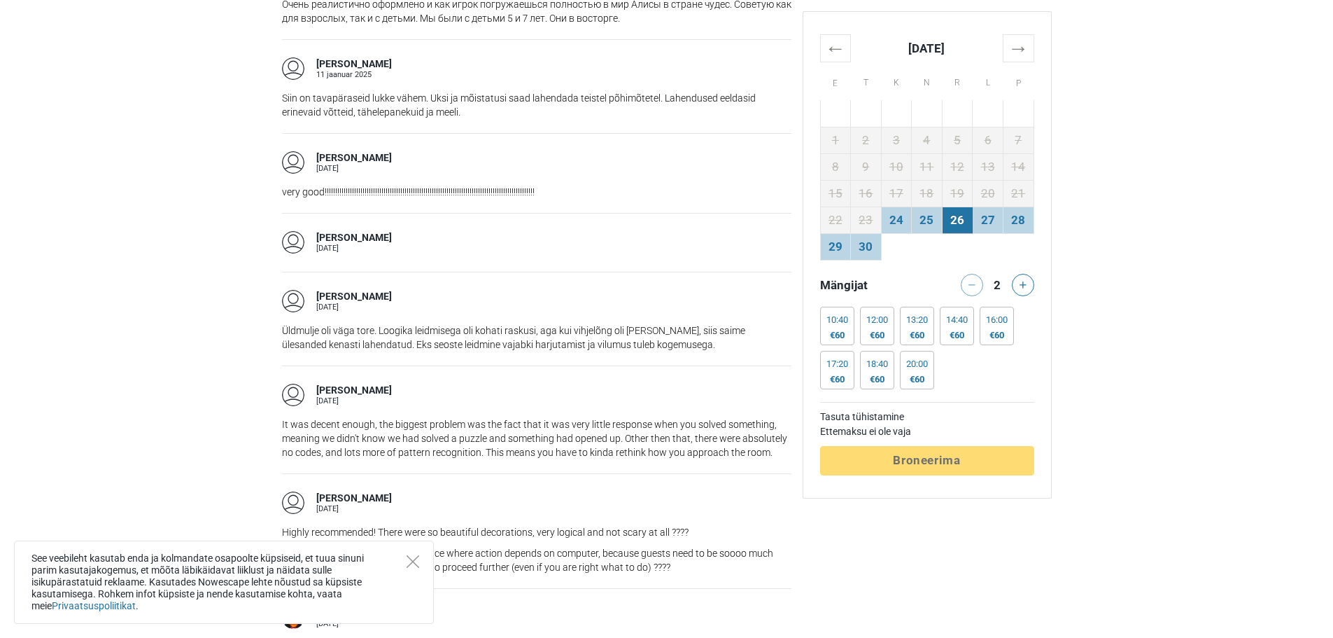
scroll to position [1330, 0]
